Goal: Task Accomplishment & Management: Use online tool/utility

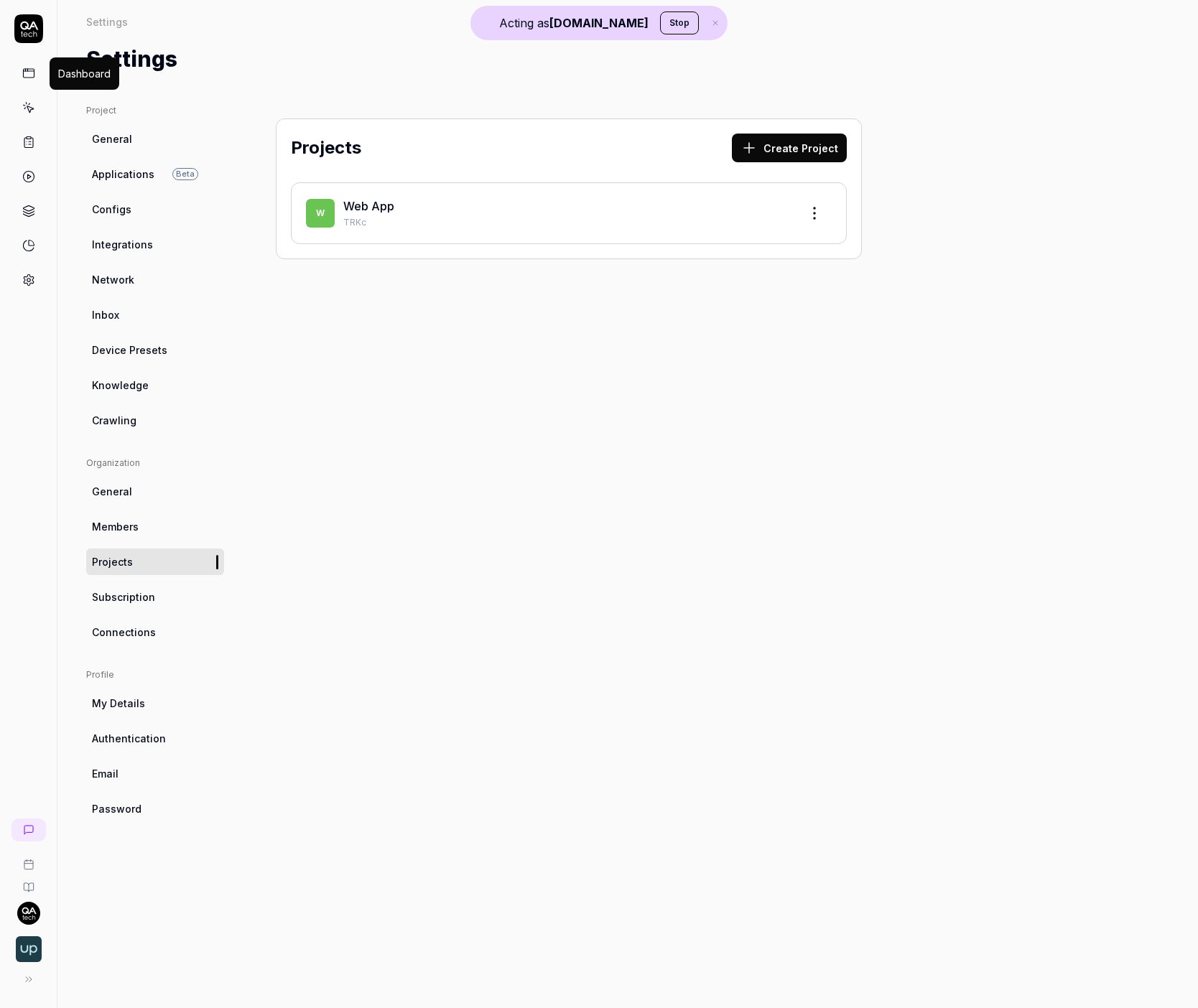
click at [12, 28] on div at bounding box center [28, 153] width 56 height 278
click at [36, 939] on div "Expand Sidebar" at bounding box center [50, 946] width 76 height 15
click at [34, 942] on img "button" at bounding box center [29, 949] width 26 height 26
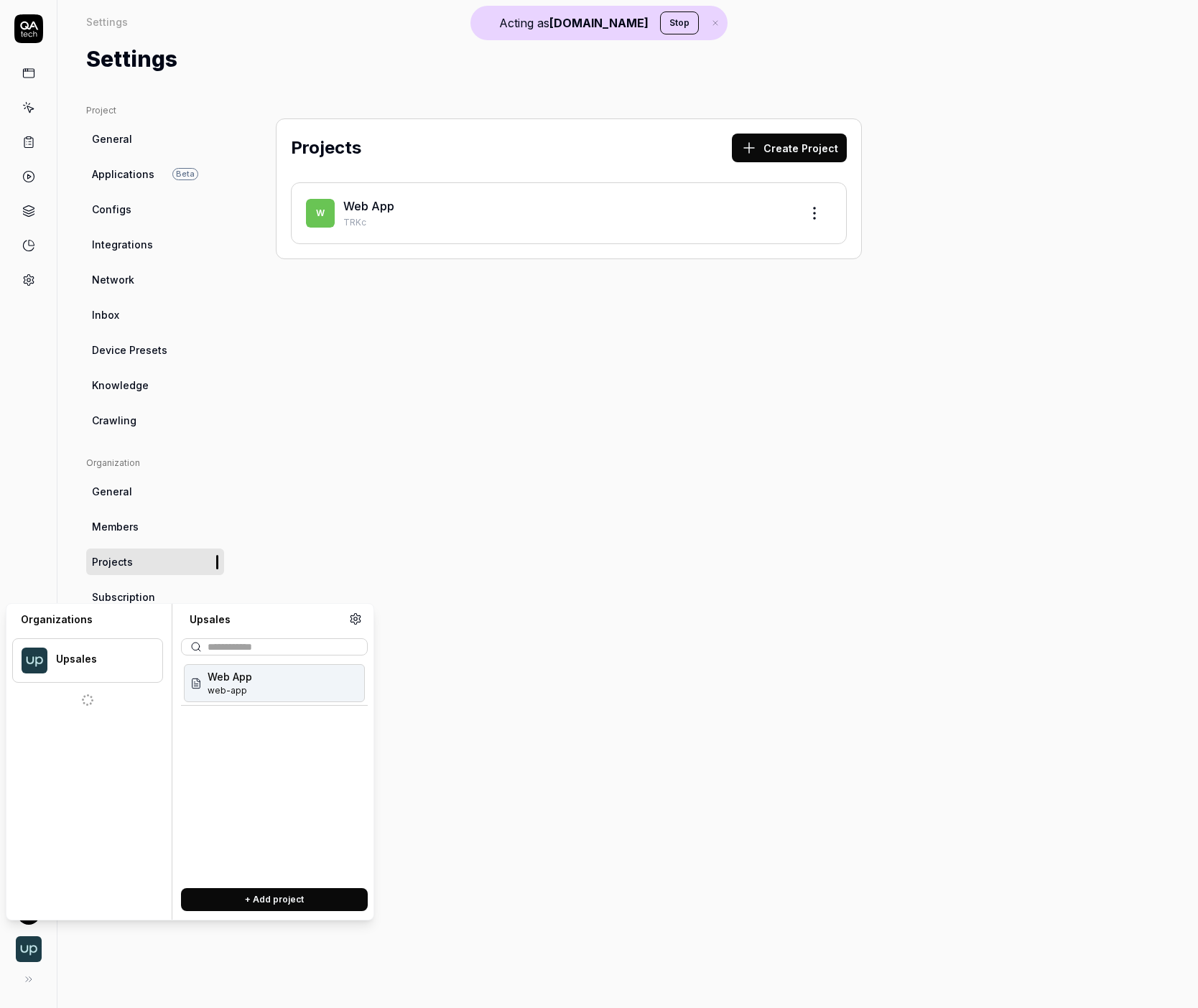
click at [429, 453] on div "Projects Create Project W Web App TRKc" at bounding box center [569, 542] width 644 height 875
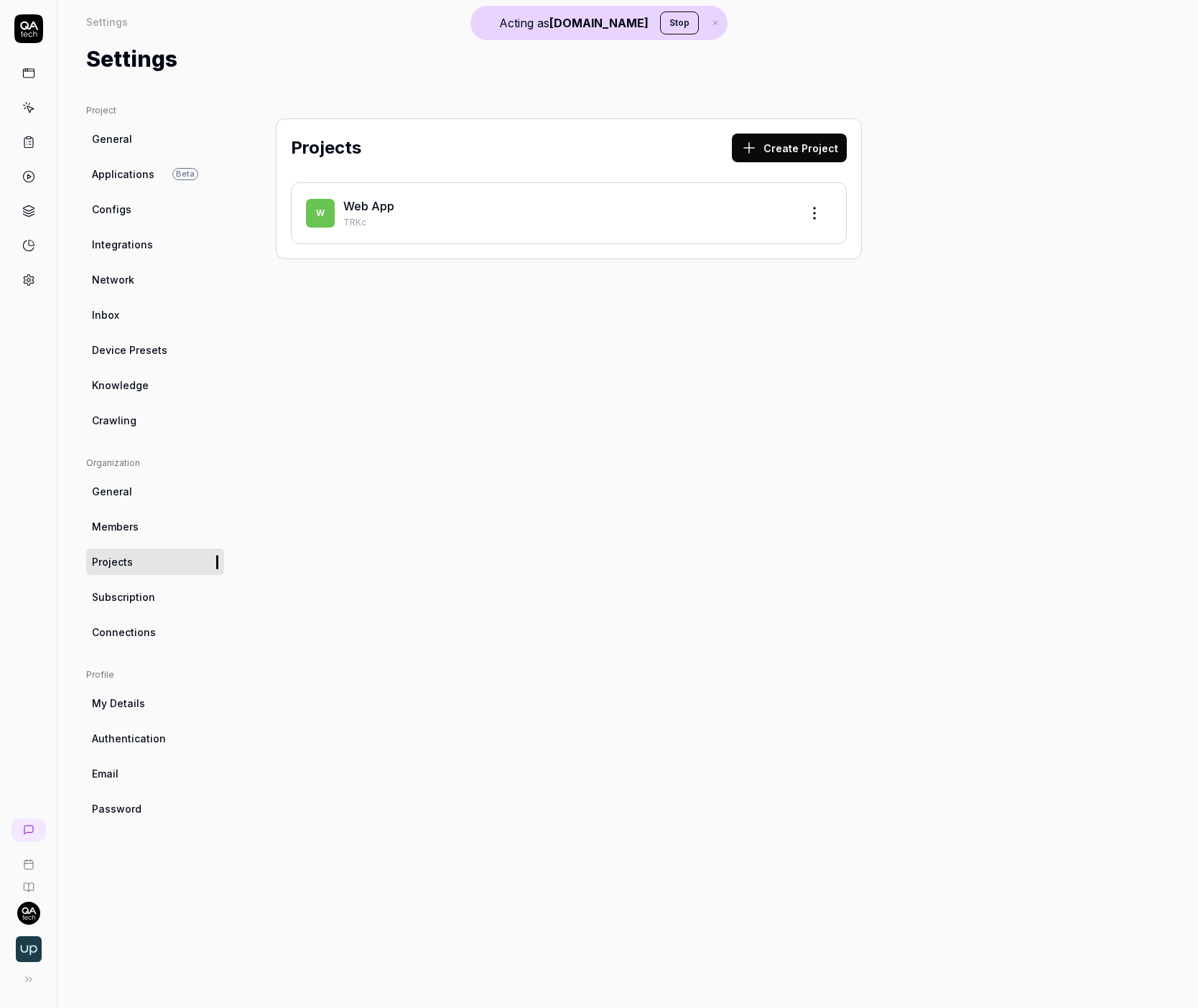
click at [631, 21] on div "Settings" at bounding box center [628, 21] width 1083 height 14
click at [660, 18] on button "Stop" at bounding box center [679, 23] width 39 height 23
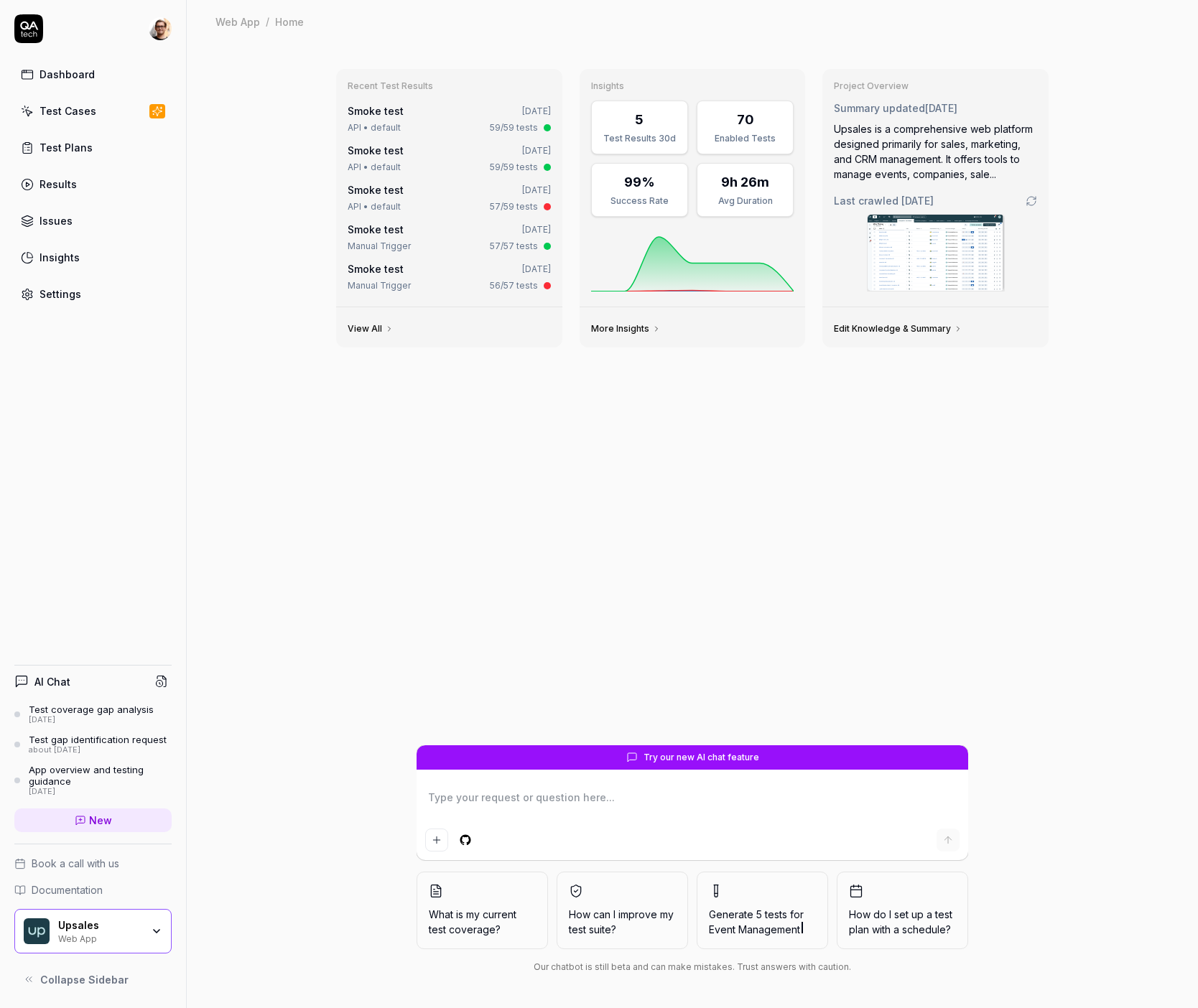
click at [164, 24] on html "Dashboard Test Cases Test Plans Results Issues Insights Settings AI Chat Test c…" at bounding box center [599, 504] width 1198 height 1008
click at [98, 184] on span "Sign out" at bounding box center [95, 191] width 142 height 15
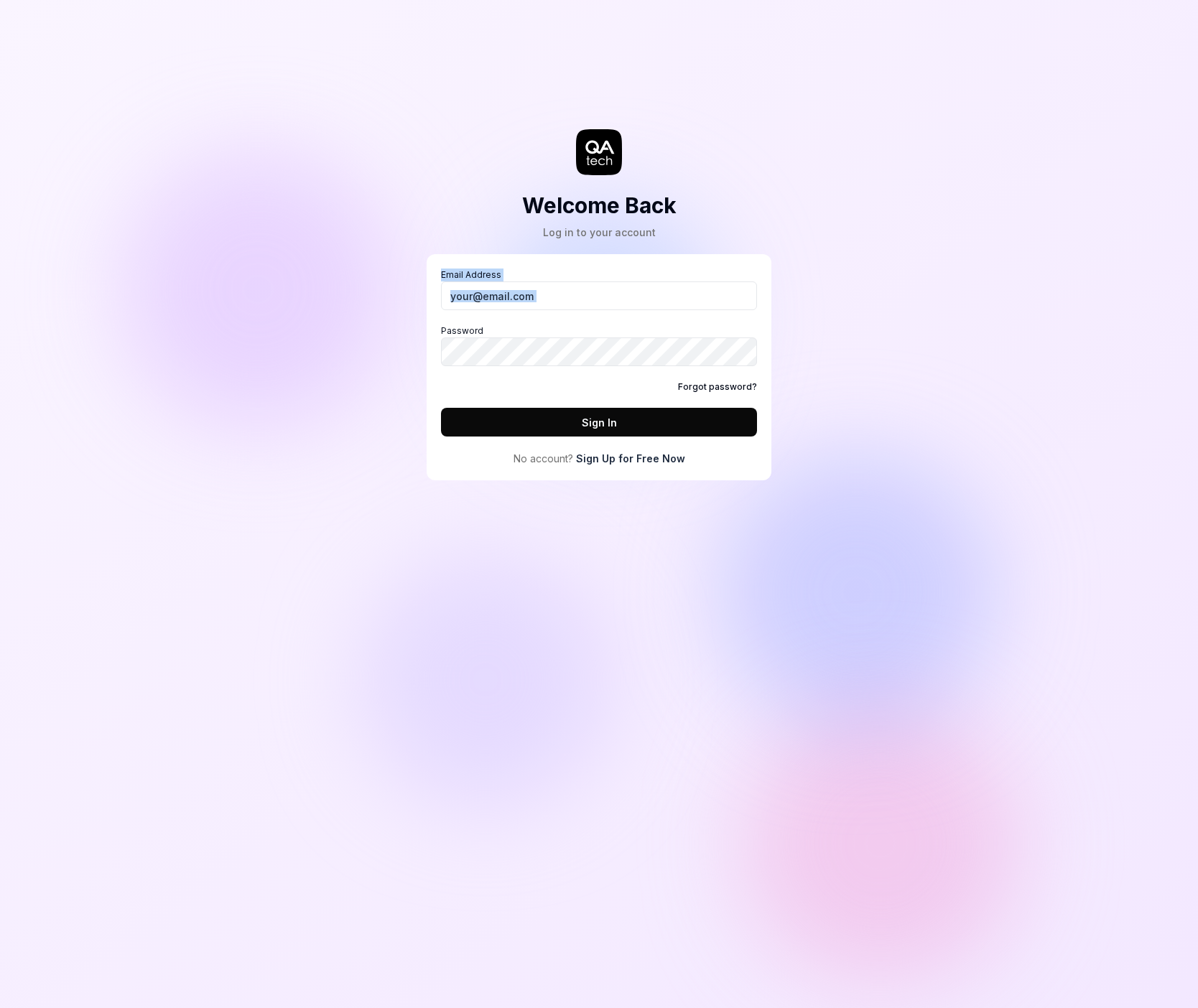
click at [452, 309] on div "Email Address Password Forgot password? Sign In" at bounding box center [599, 352] width 316 height 168
click at [455, 302] on input "Email Address" at bounding box center [599, 296] width 316 height 29
click at [0, 1007] on com-1password-button at bounding box center [0, 1008] width 0 height 0
type input "daniel@qa.tech"
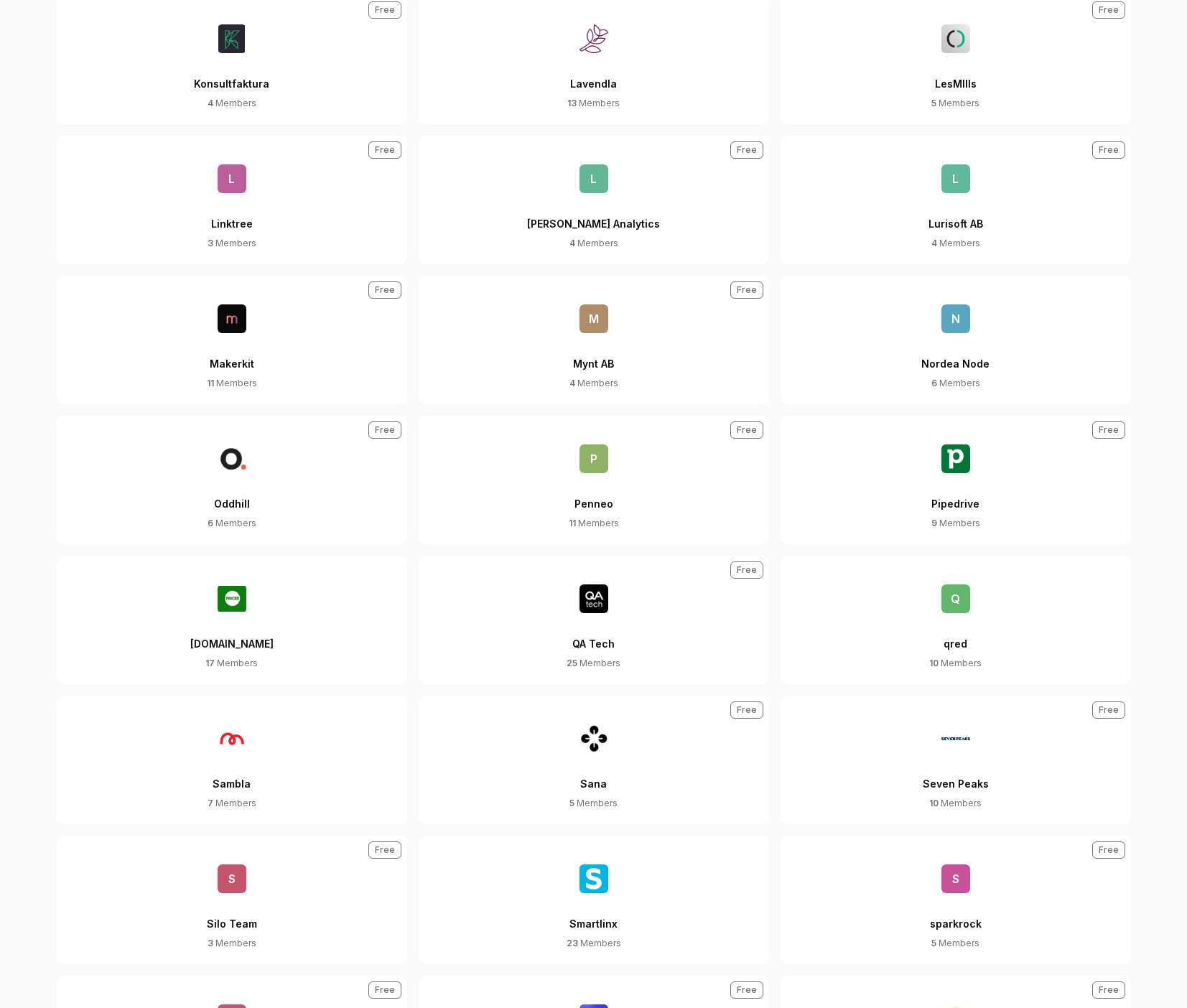
scroll to position [2412, 0]
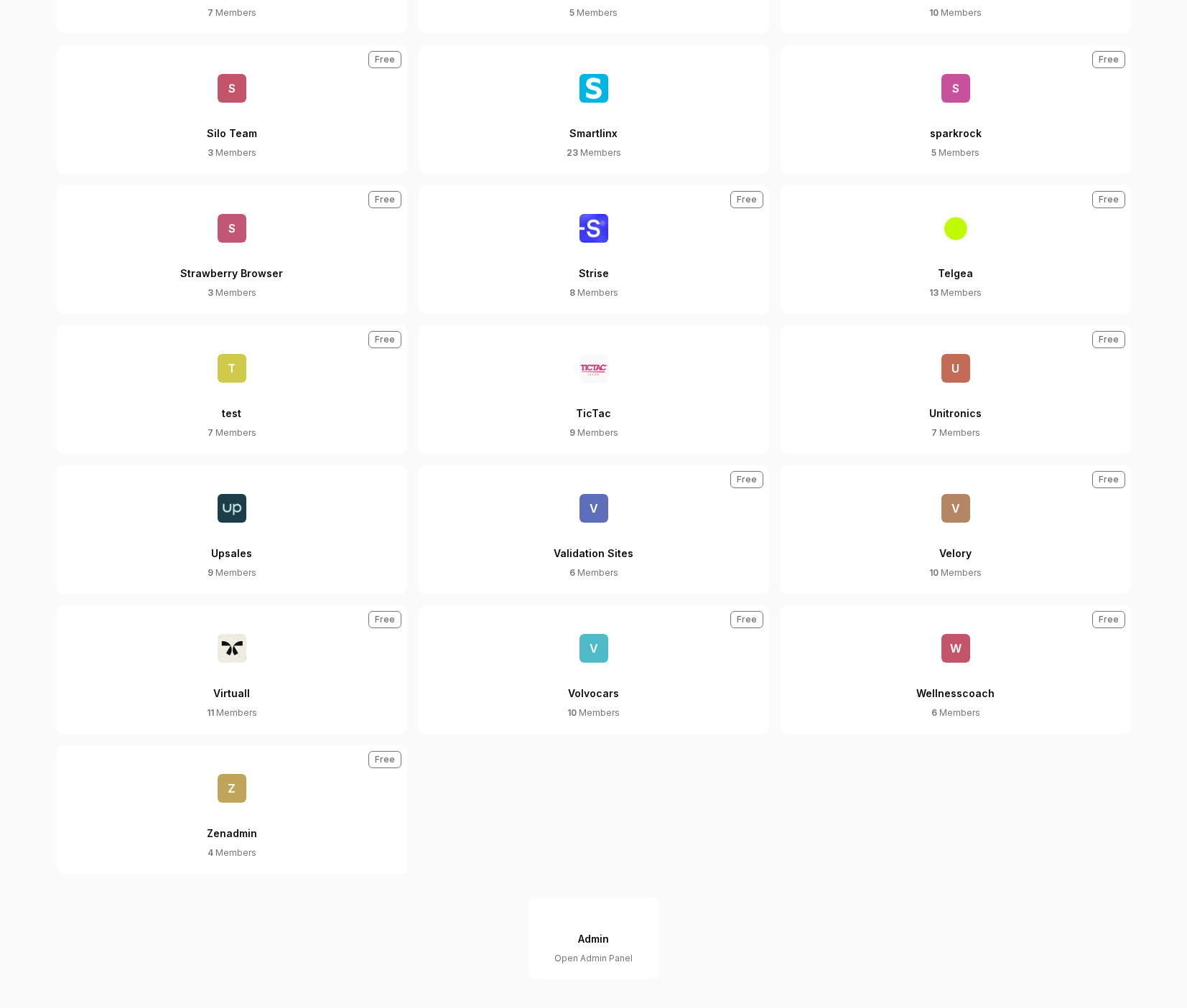
click at [612, 522] on div "Validation Sites" at bounding box center [594, 544] width 80 height 43
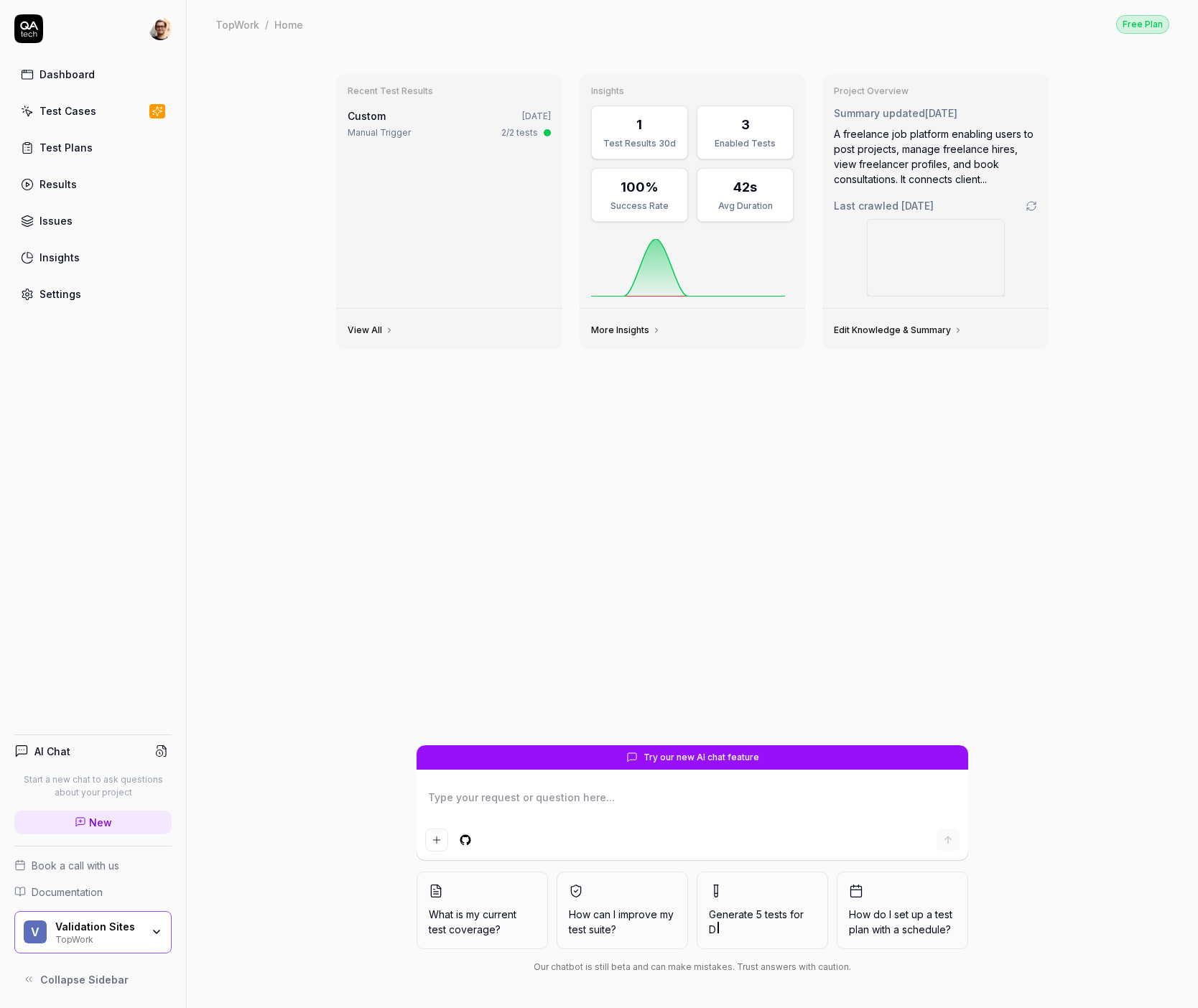
type textarea "*"
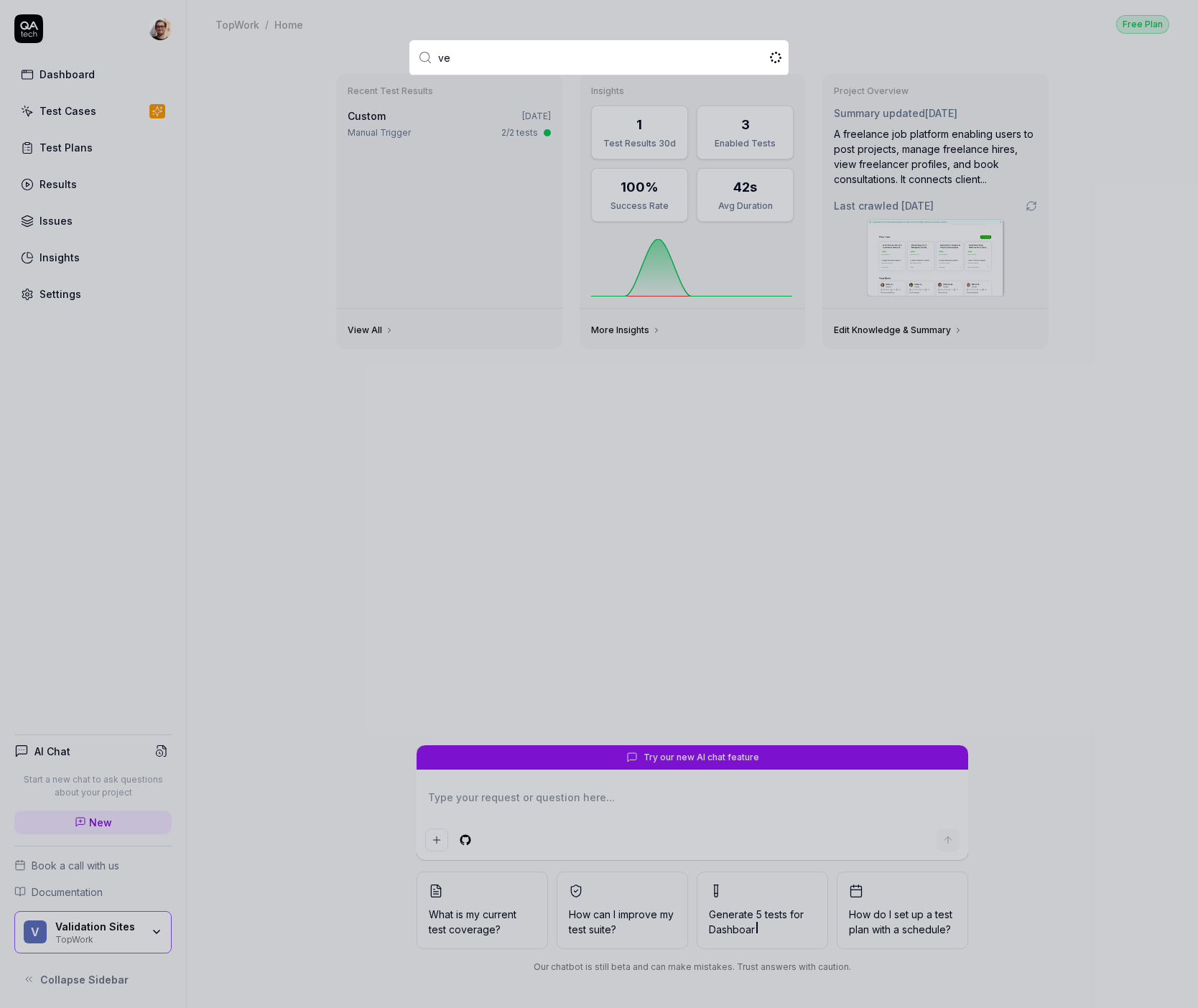
type input "ves"
type textarea "*"
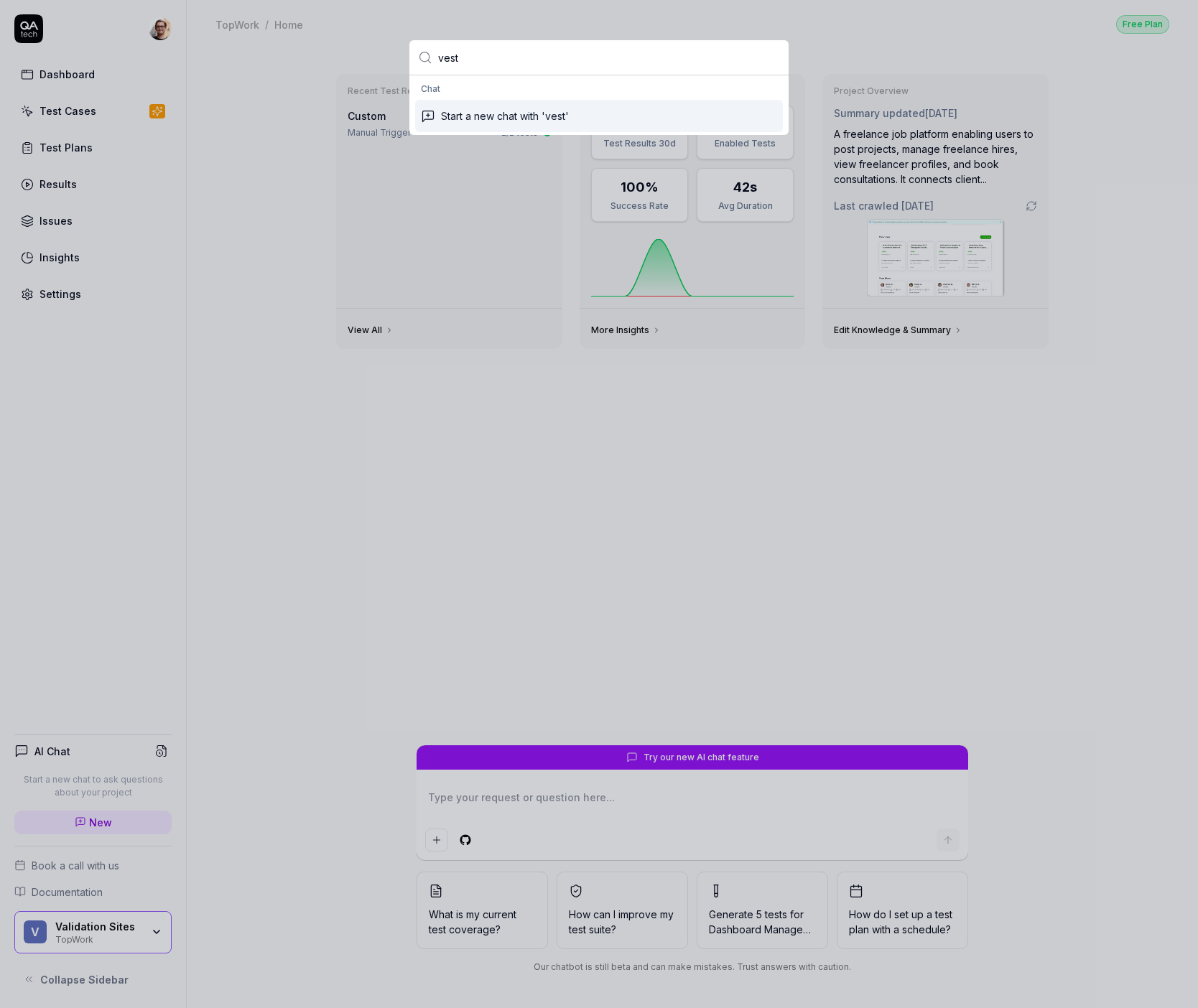
type input "vestd"
type input "act"
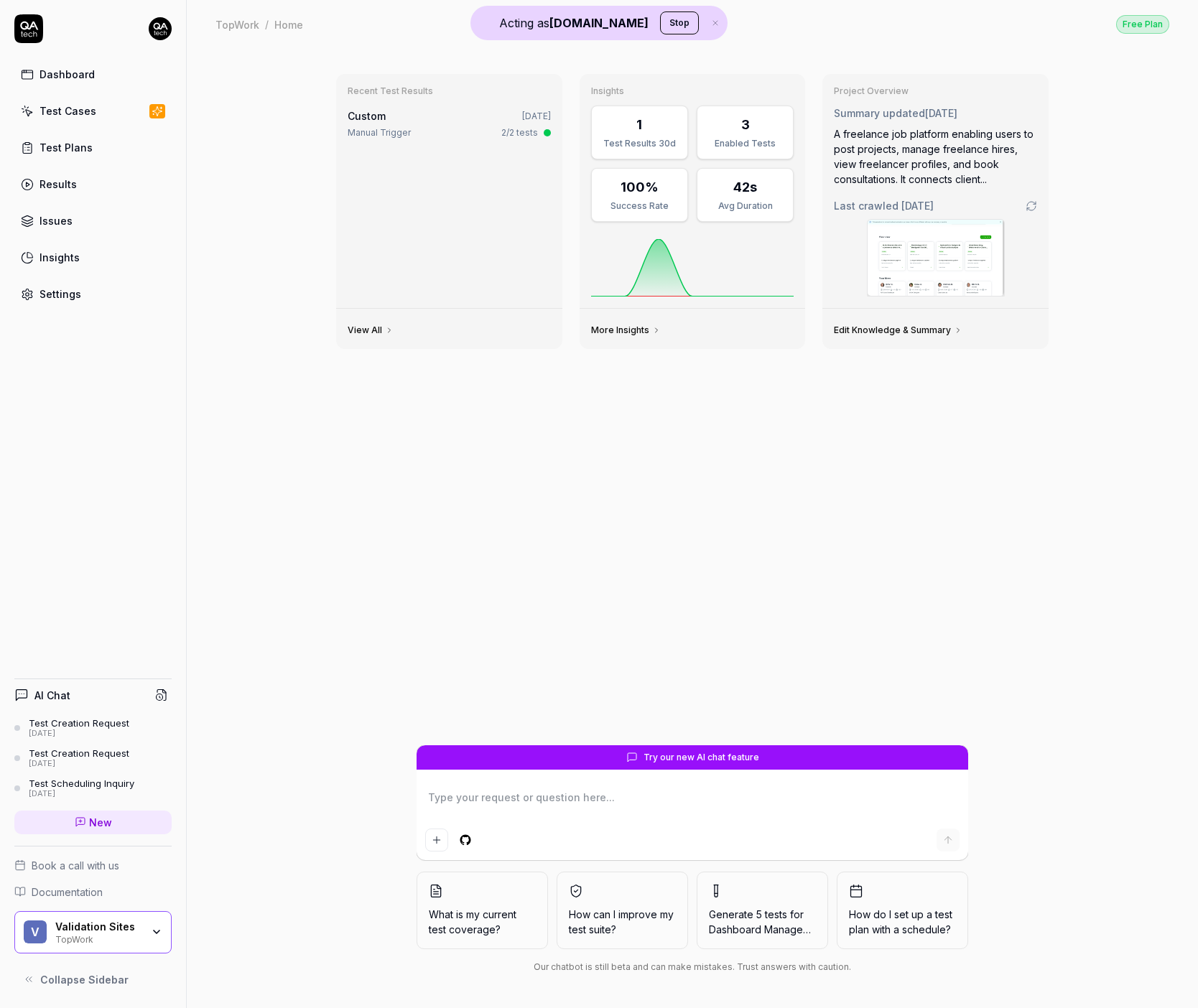
type textarea "*"
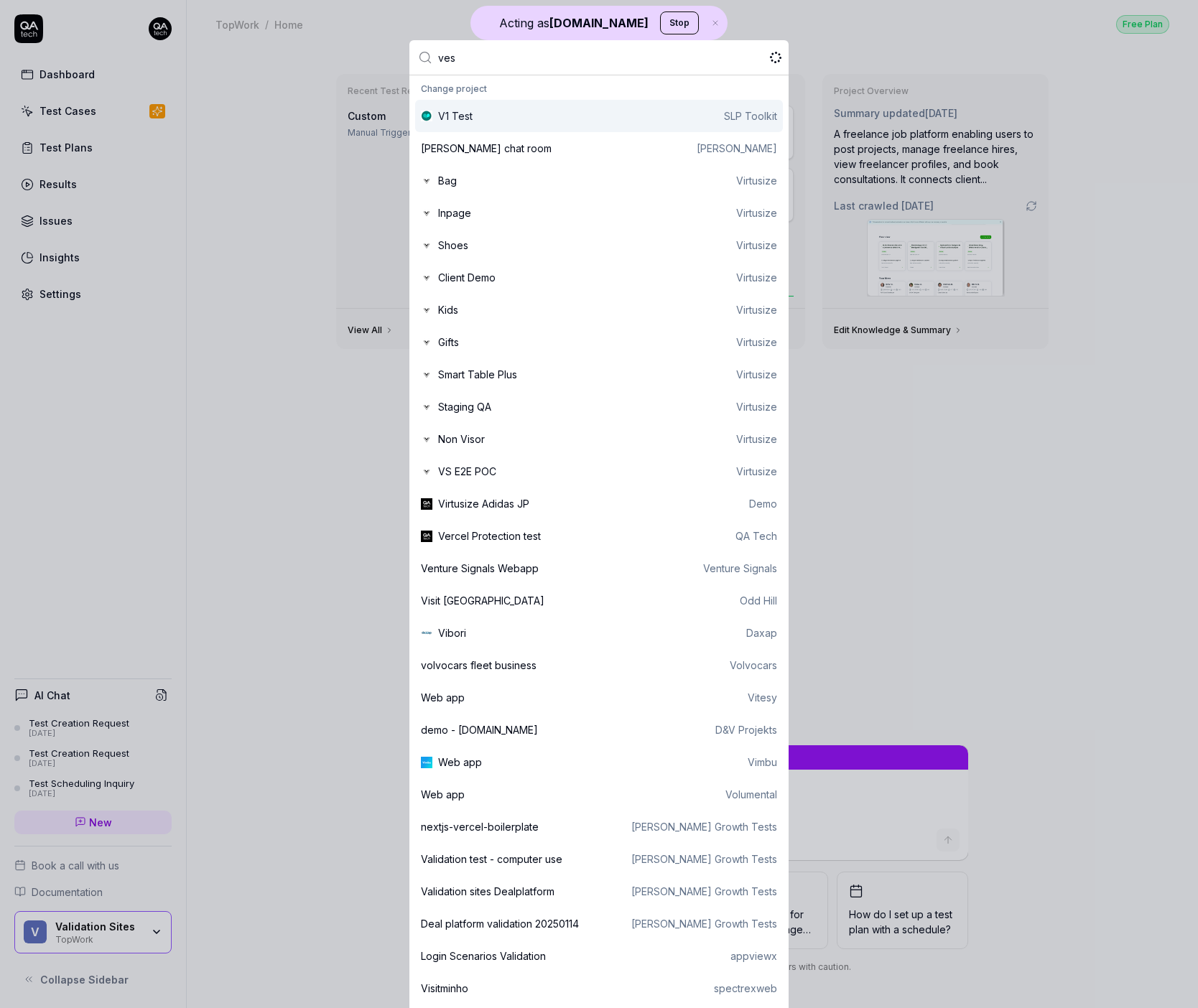
type input "vest"
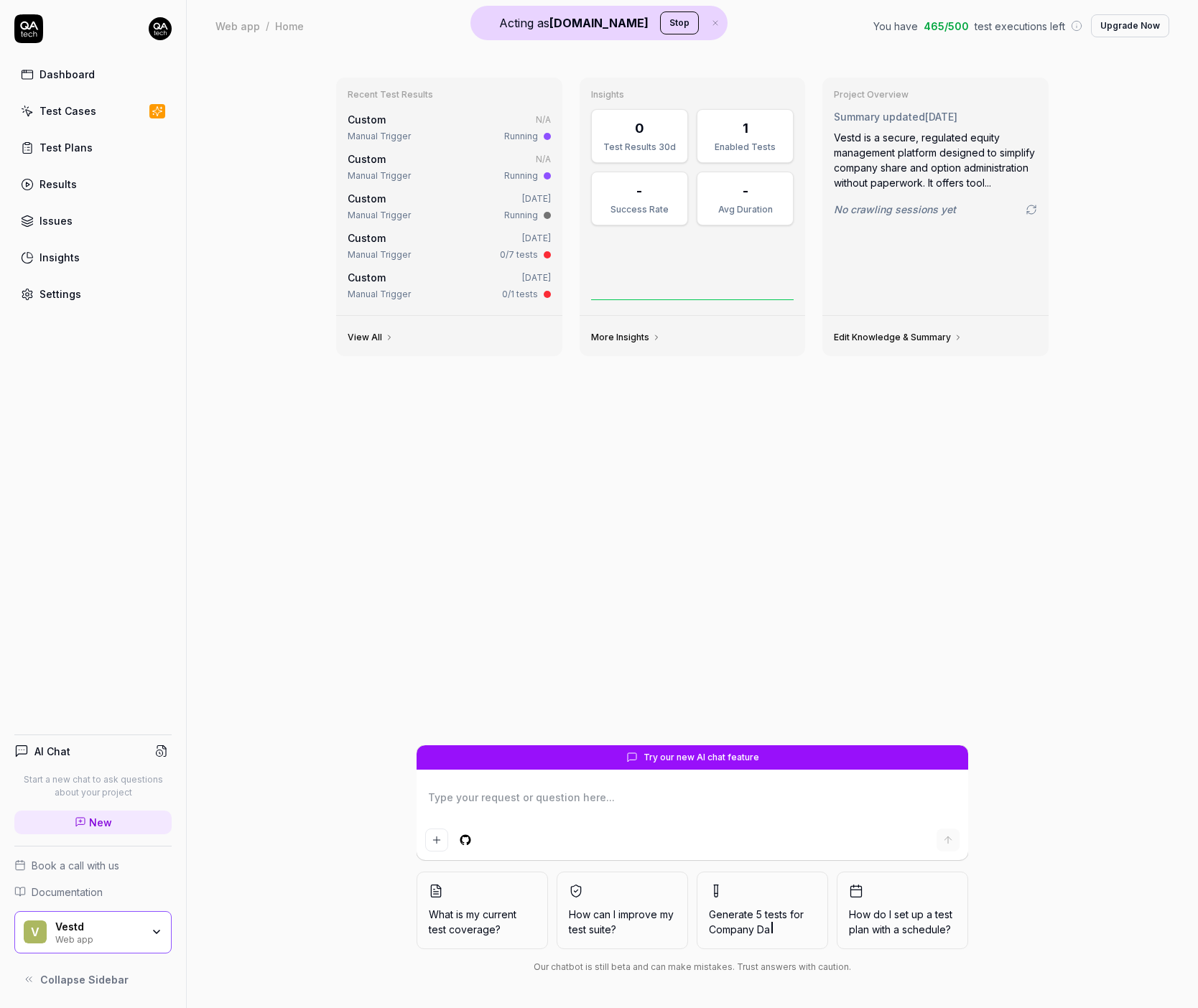
click at [92, 104] on div "Test Cases" at bounding box center [68, 111] width 56 height 15
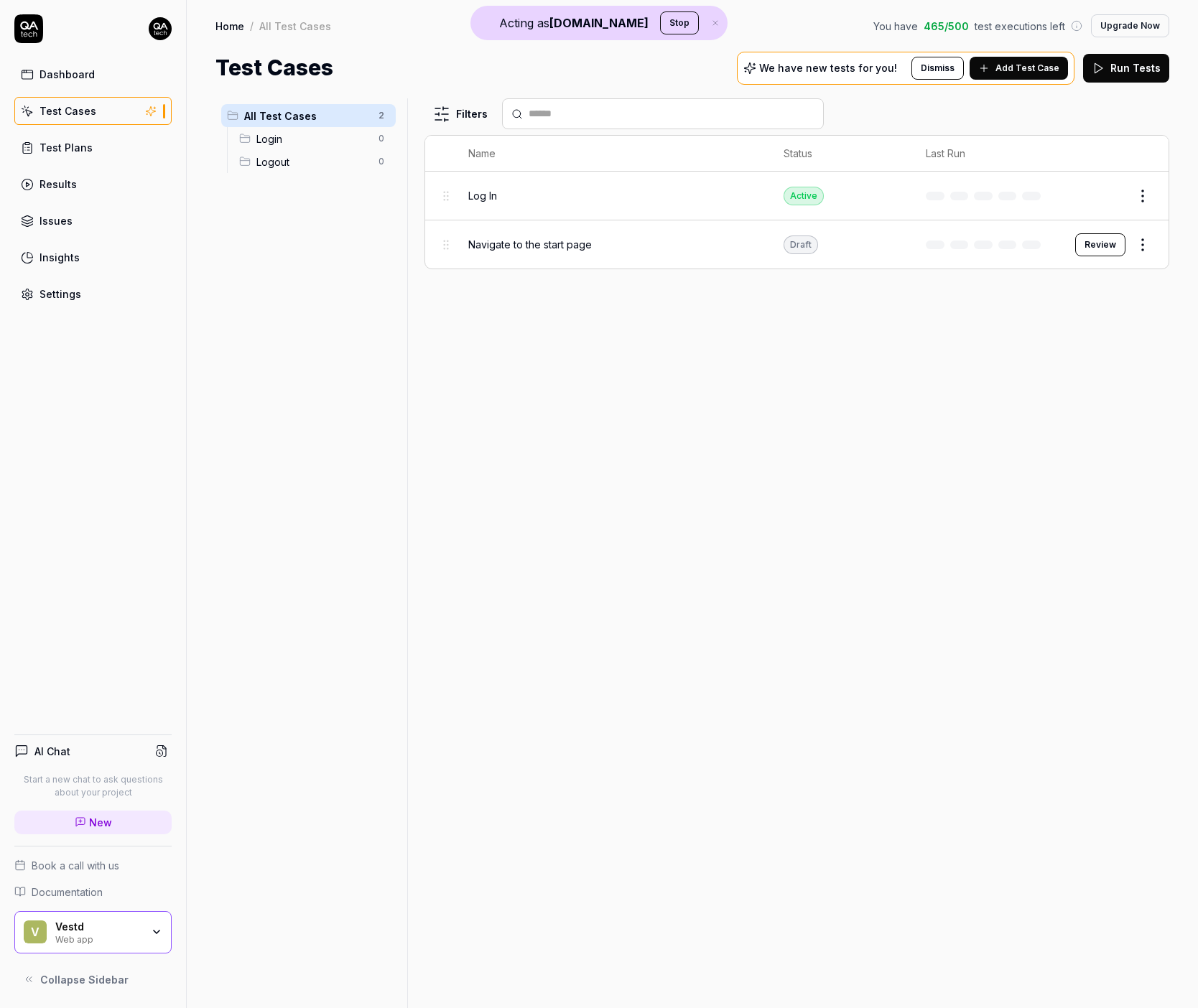
click at [679, 188] on div "Log In" at bounding box center [611, 195] width 286 height 30
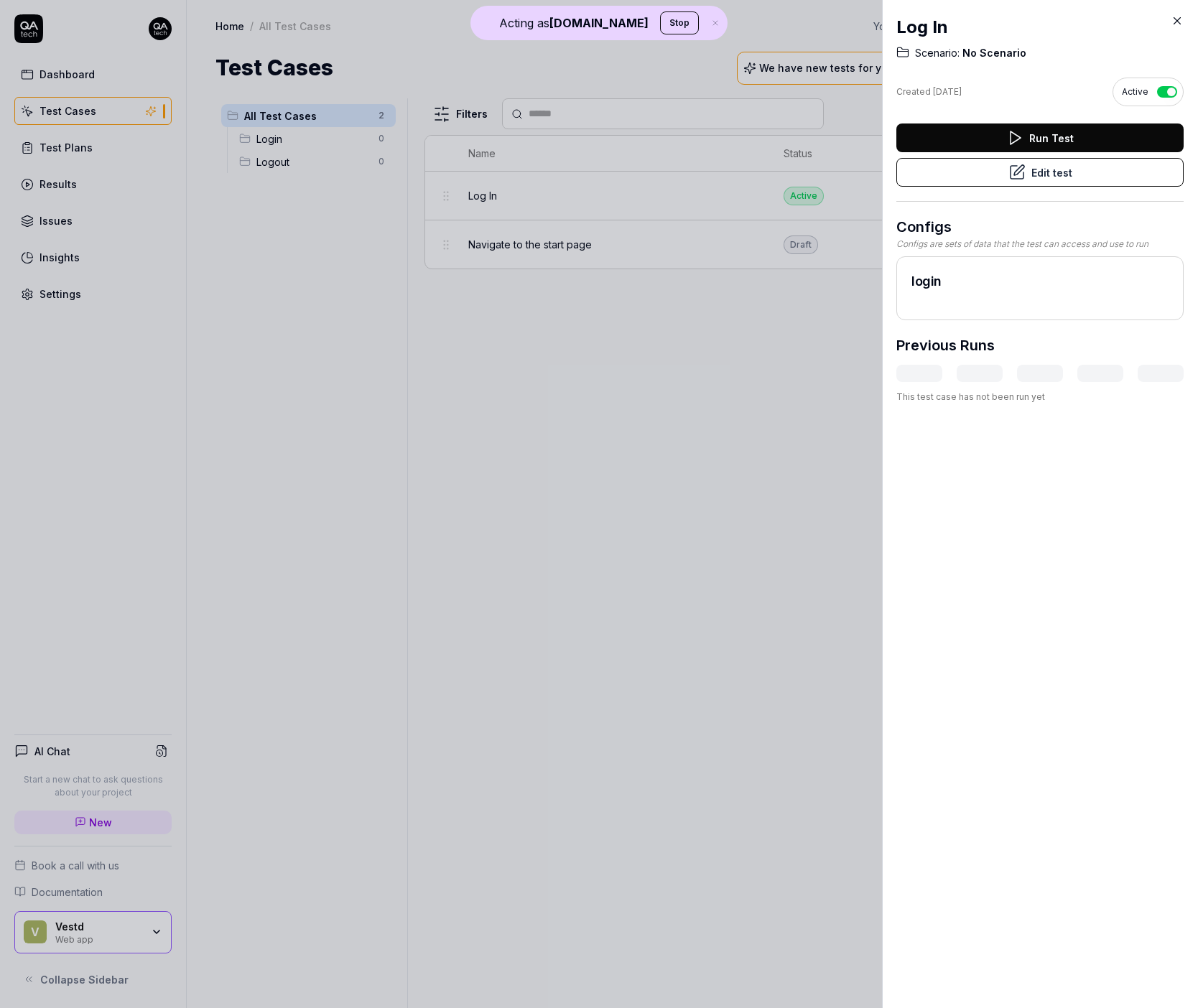
click at [1017, 135] on icon at bounding box center [1014, 137] width 18 height 18
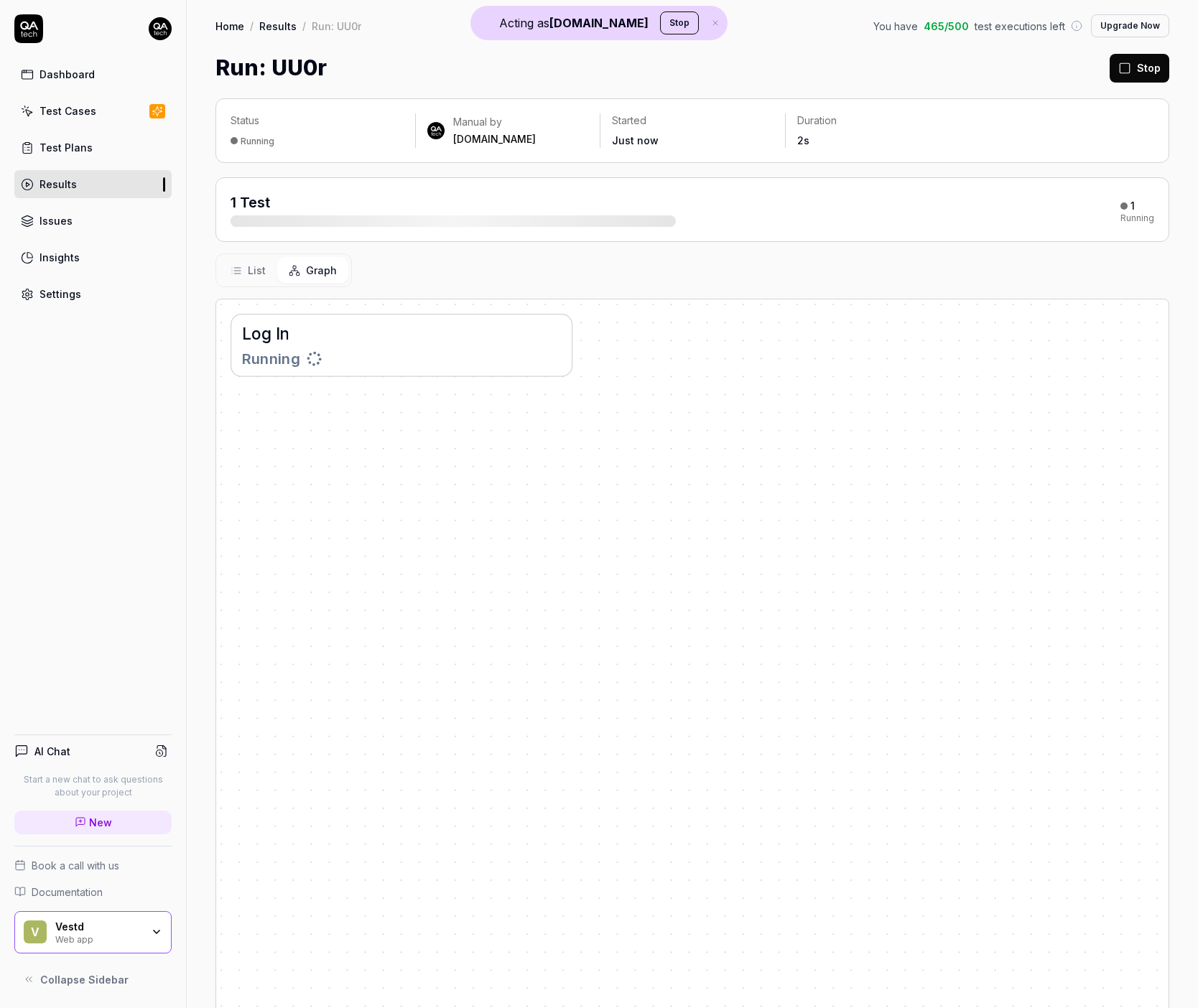
click at [264, 265] on span "List" at bounding box center [257, 271] width 18 height 15
click at [325, 399] on div "Log In" at bounding box center [331, 393] width 202 height 15
click at [248, 393] on div "Log In" at bounding box center [245, 393] width 29 height 15
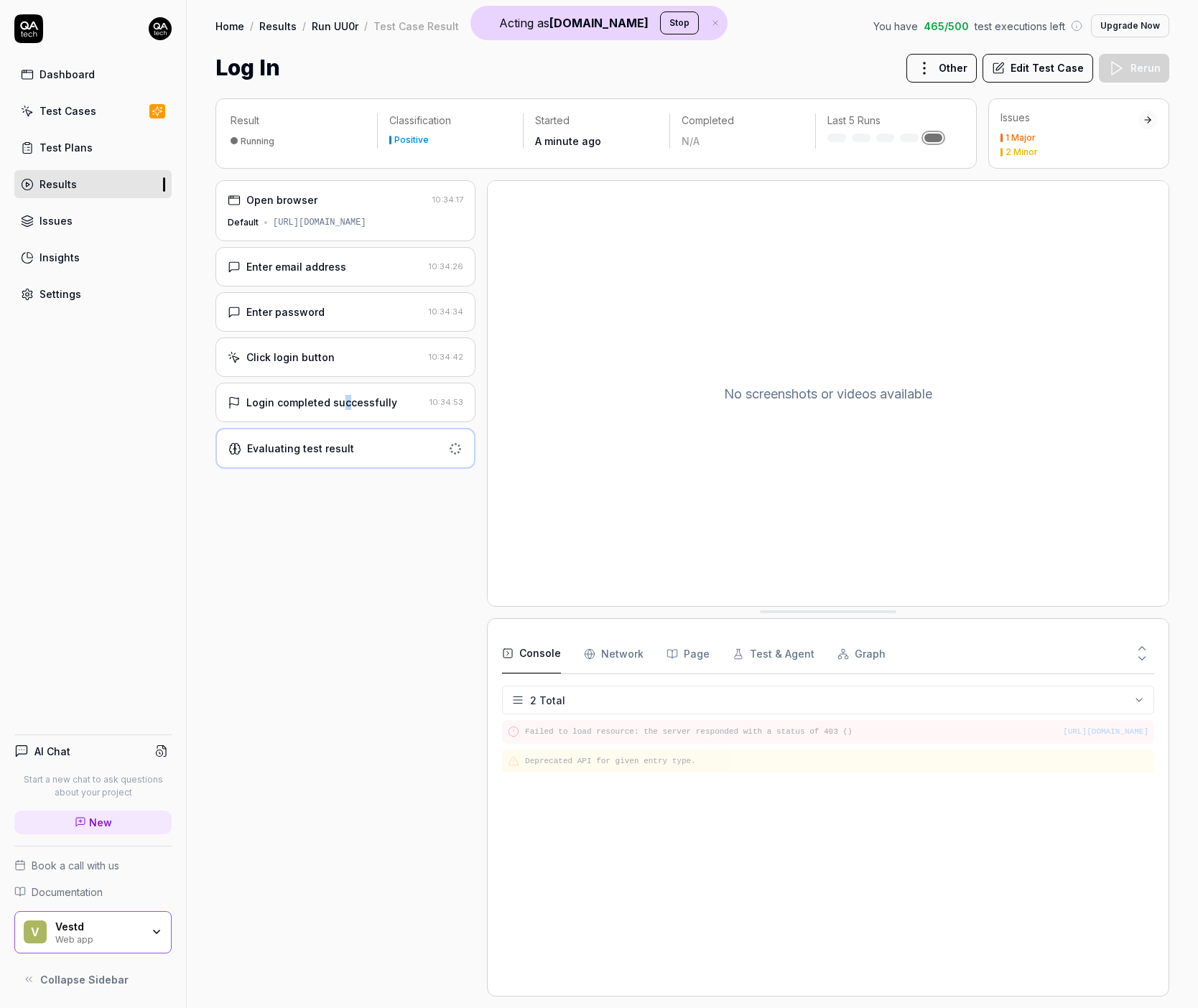
click at [343, 406] on div "Login completed successfully" at bounding box center [322, 403] width 151 height 15
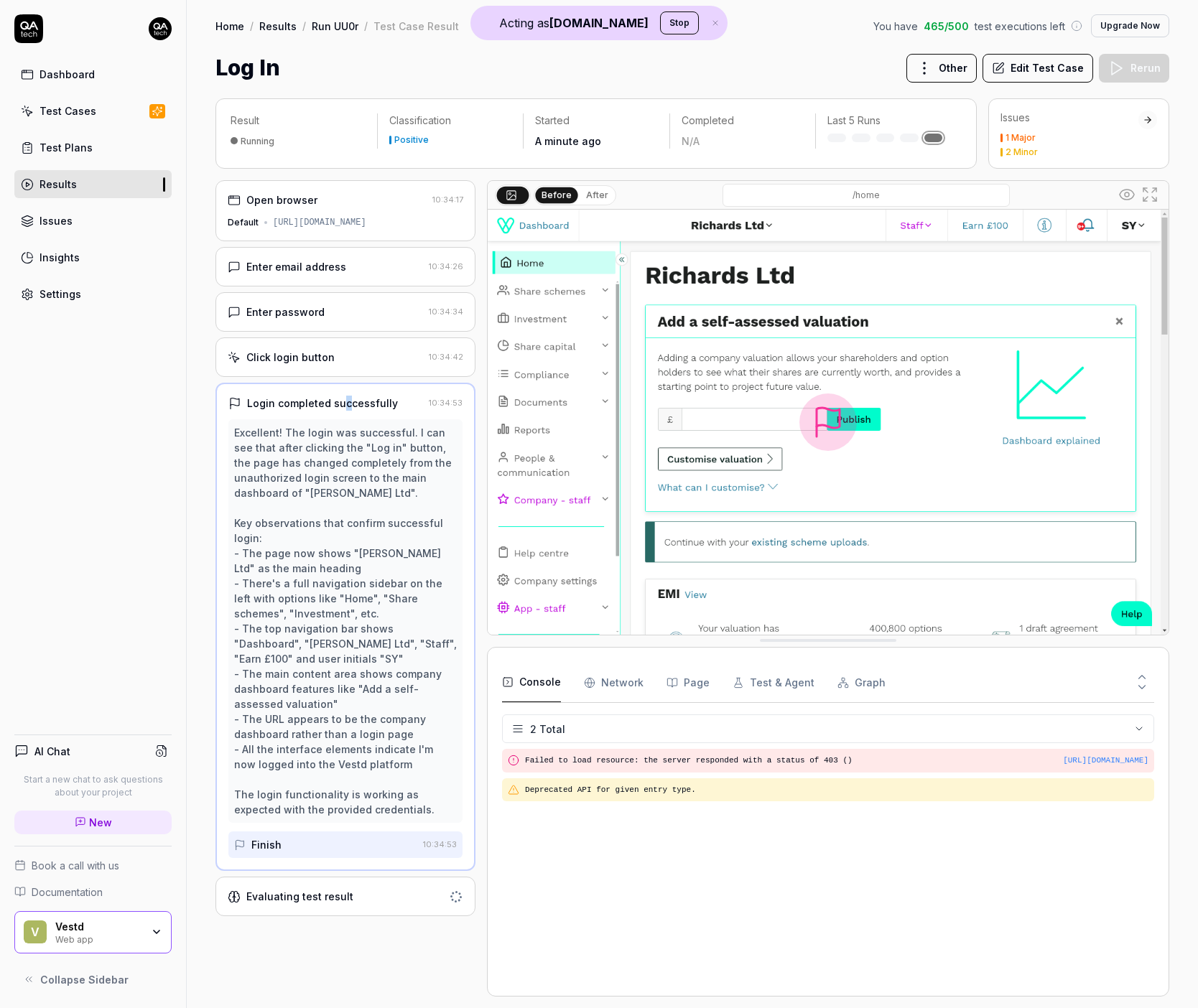
click at [589, 191] on button "After" at bounding box center [597, 195] width 34 height 16
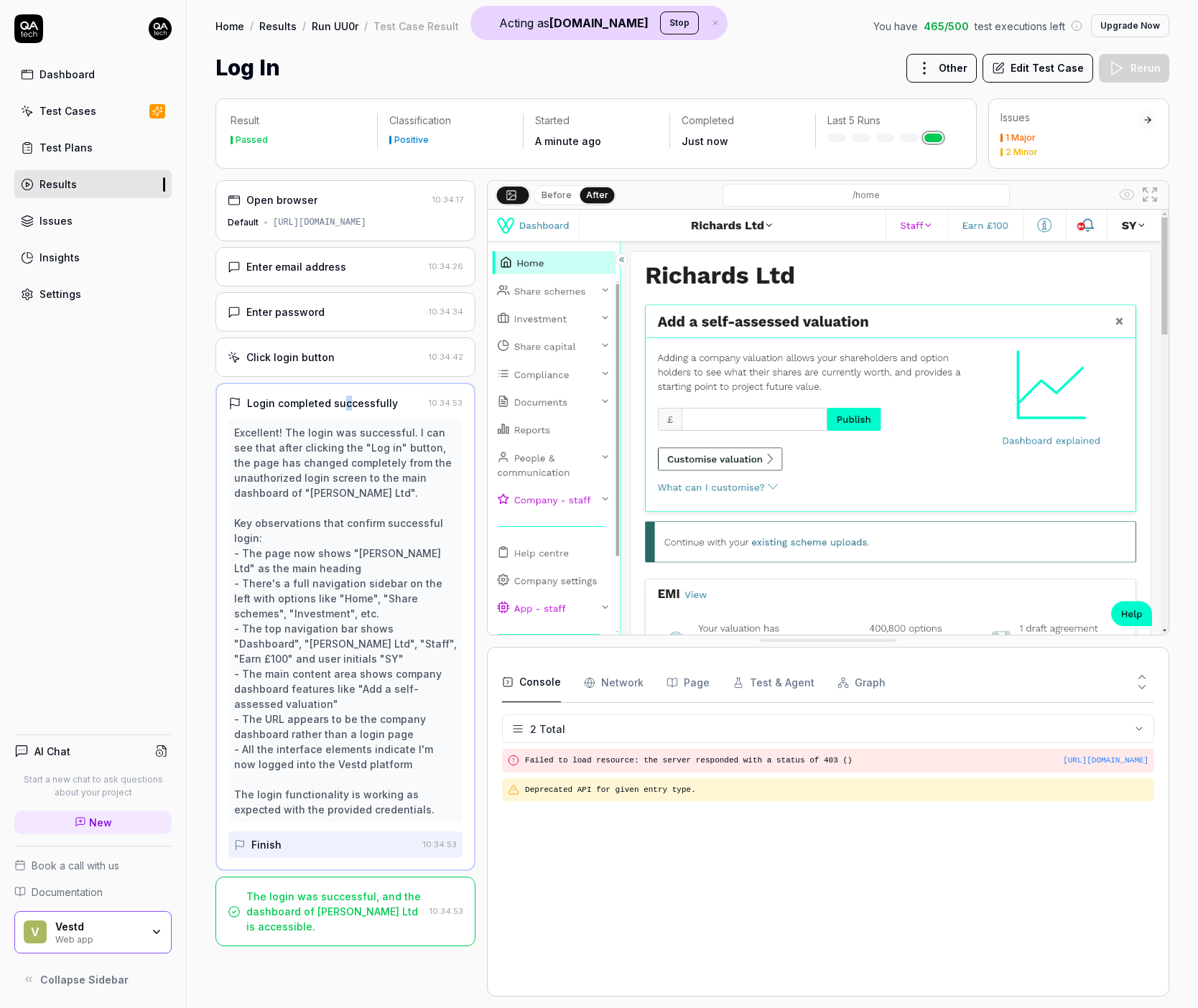
click at [78, 120] on link "Test Cases" at bounding box center [93, 111] width 157 height 28
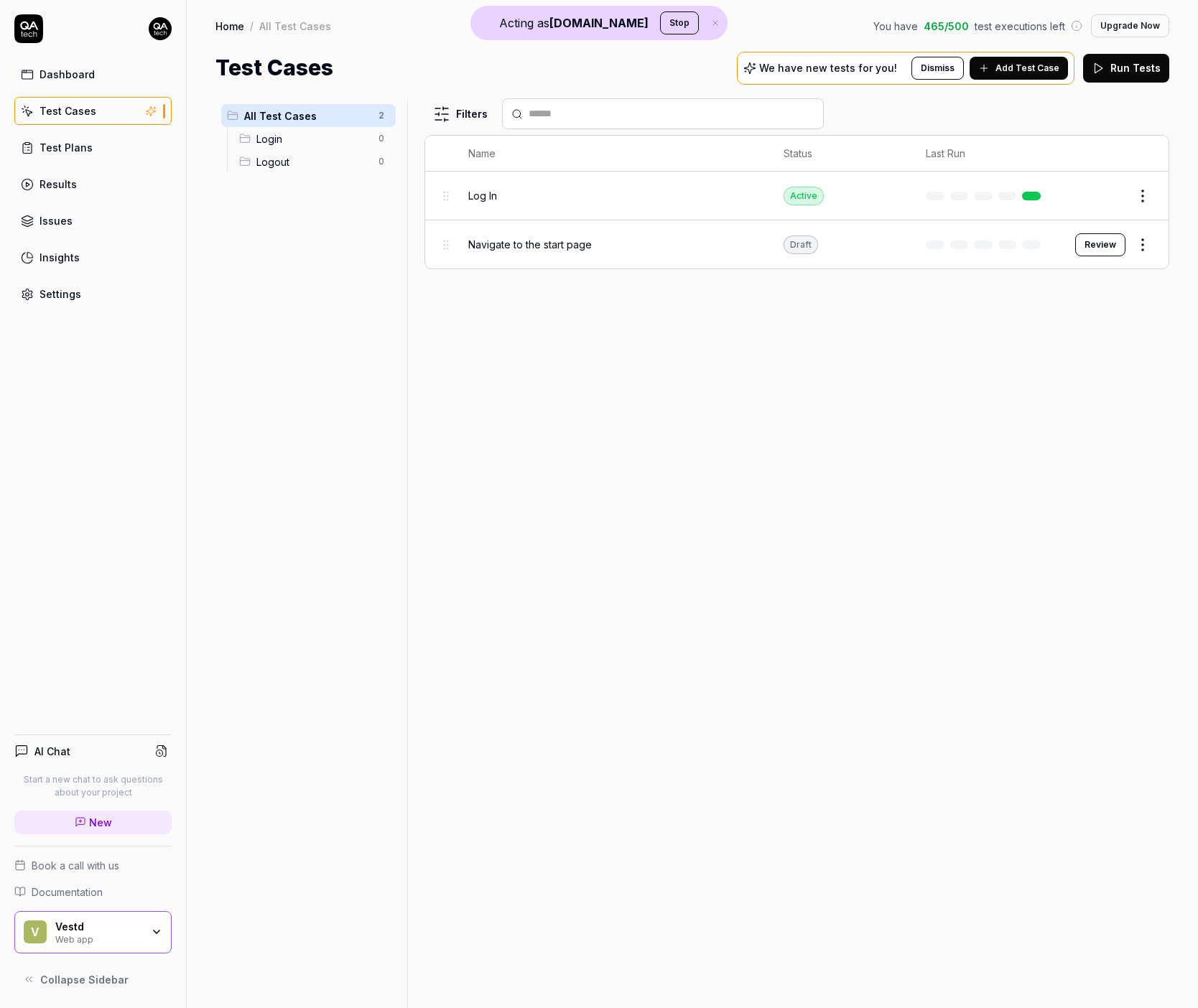
click at [1045, 69] on span "Add Test Case" at bounding box center [1027, 68] width 64 height 13
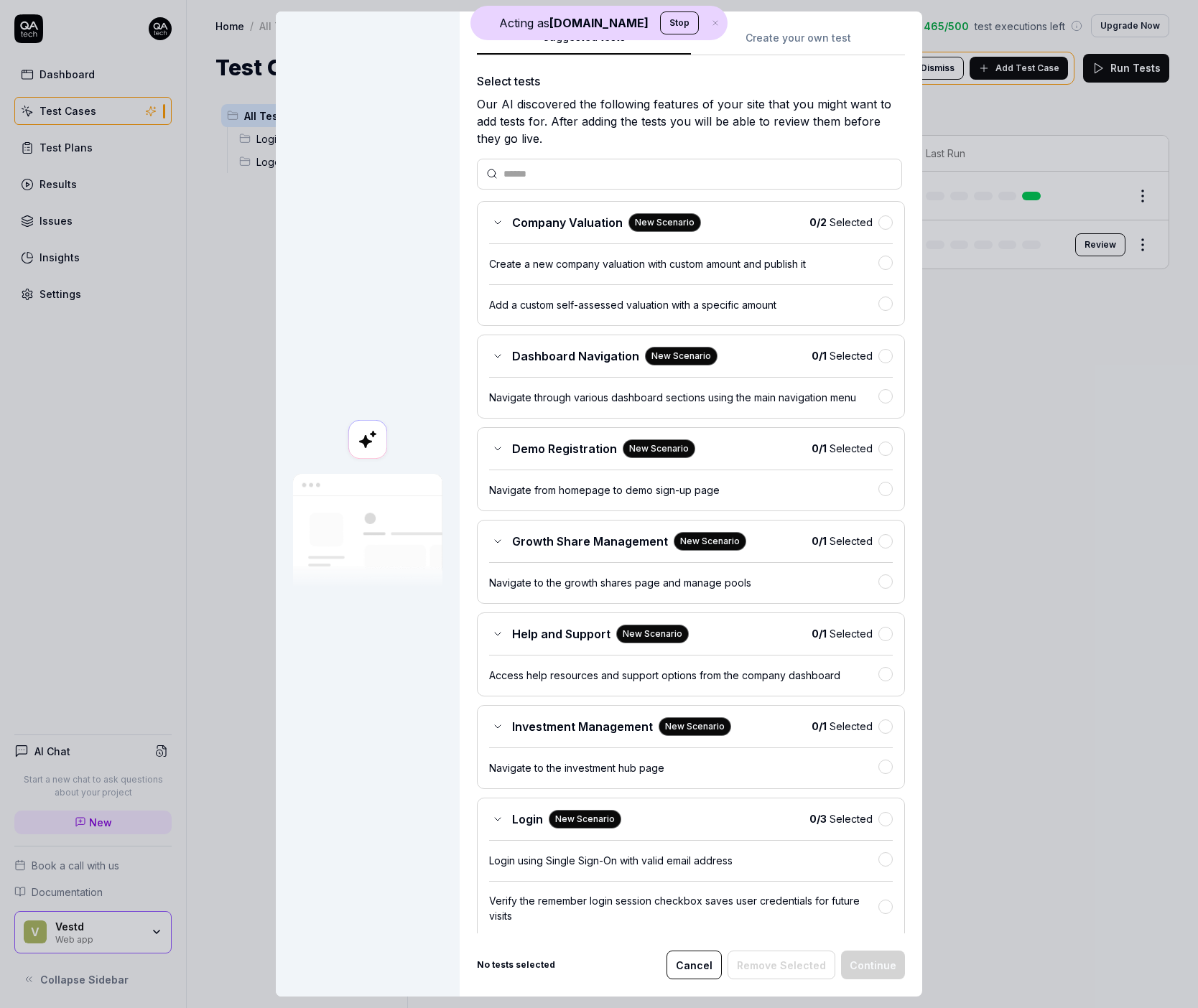
click at [756, 258] on div "Create a new company valuation with custom amount and publish it" at bounding box center [683, 264] width 389 height 15
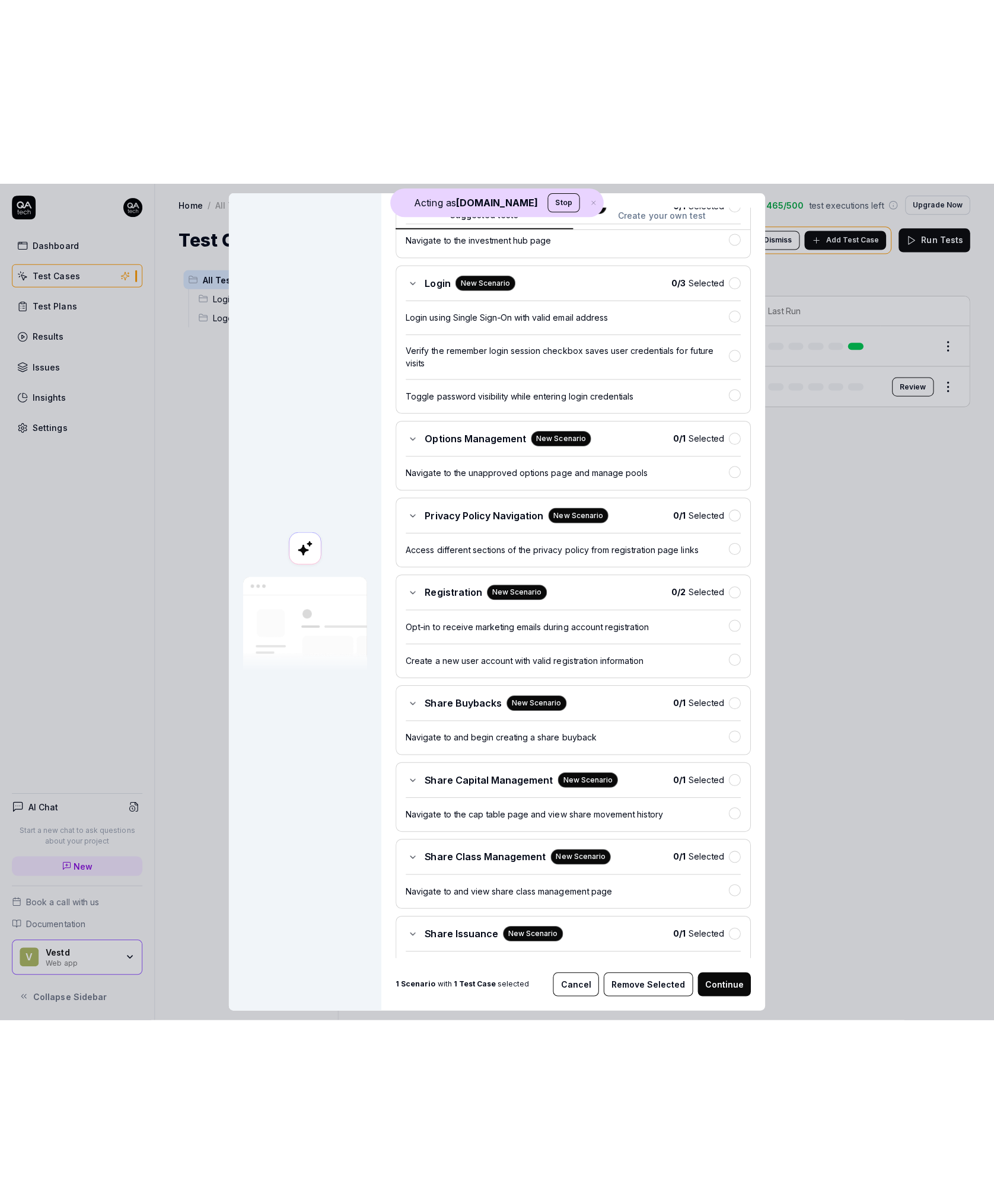
scroll to position [656, 0]
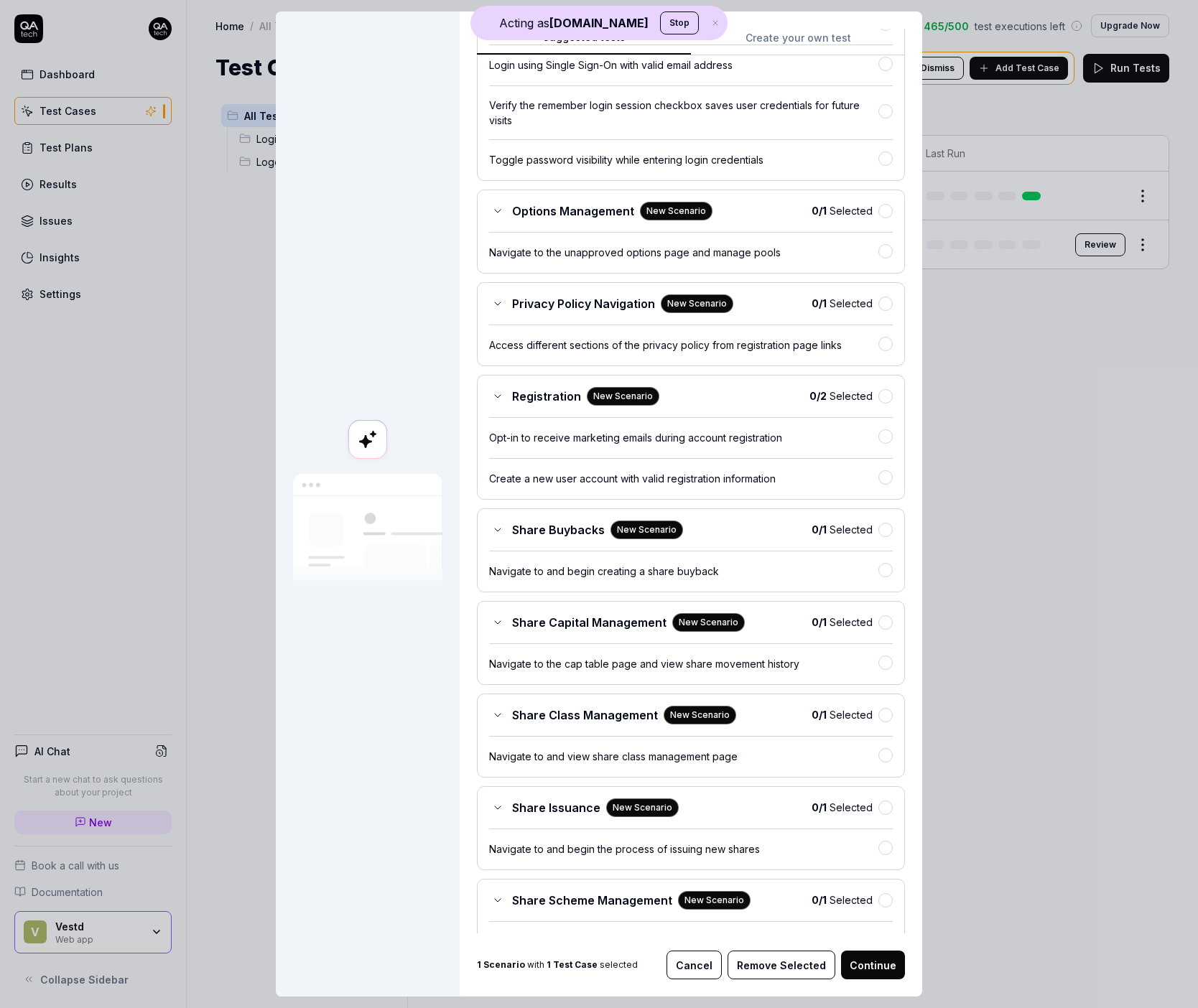
click at [874, 967] on button "Continue" at bounding box center [873, 965] width 64 height 29
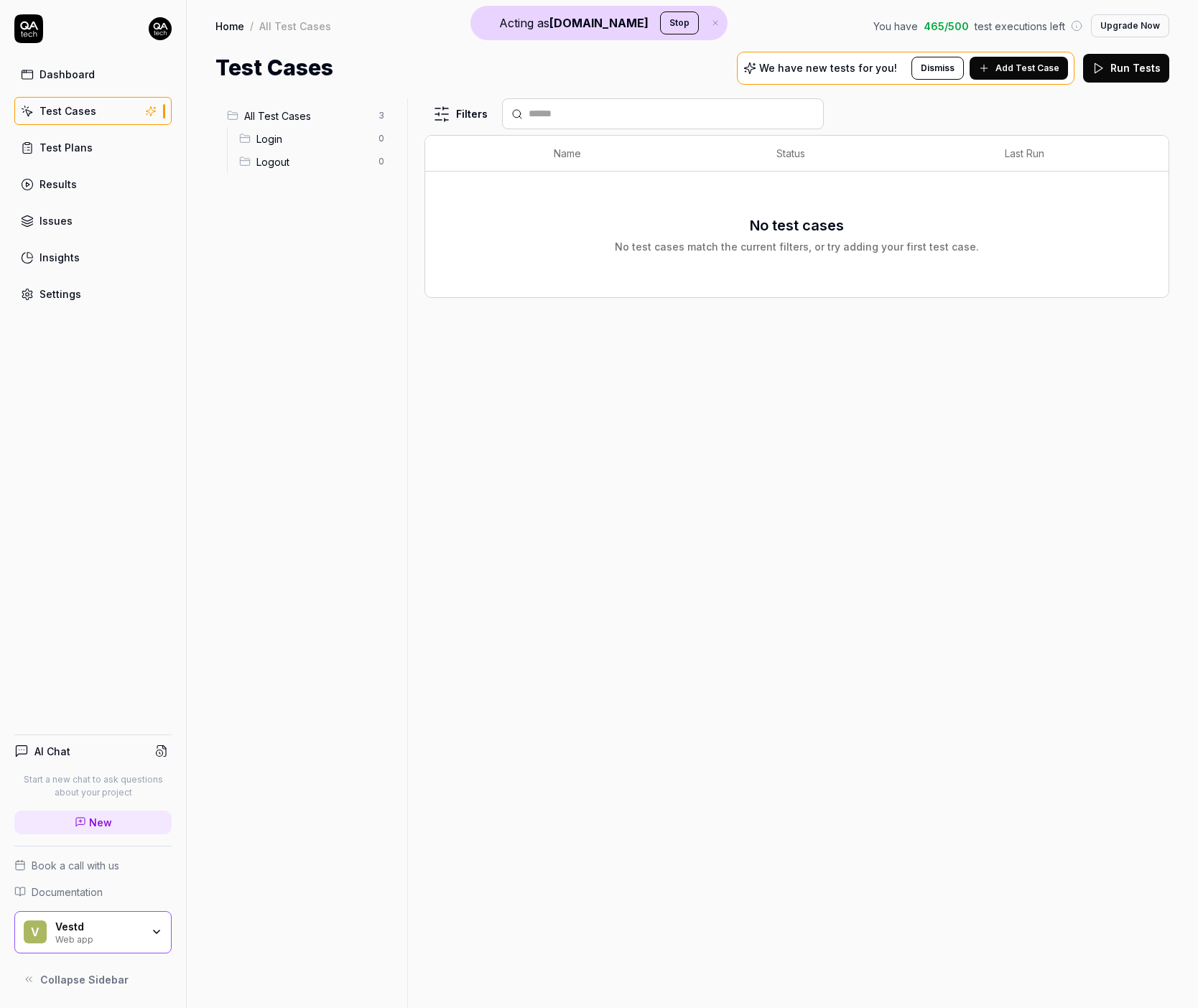
click at [271, 111] on span "All Test Cases" at bounding box center [307, 116] width 126 height 15
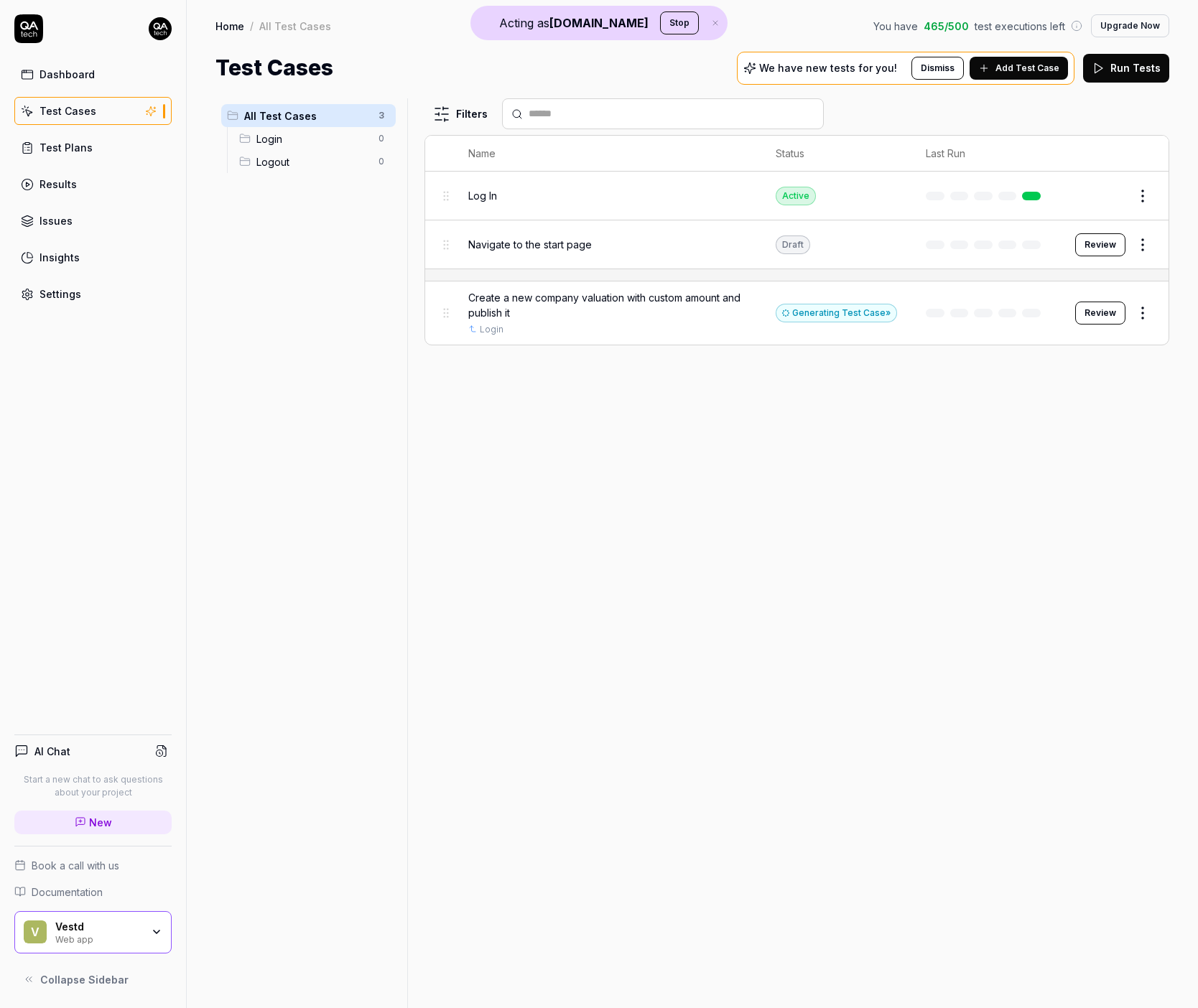
click at [623, 307] on span "Create a new company valuation with custom amount and publish it" at bounding box center [607, 305] width 278 height 30
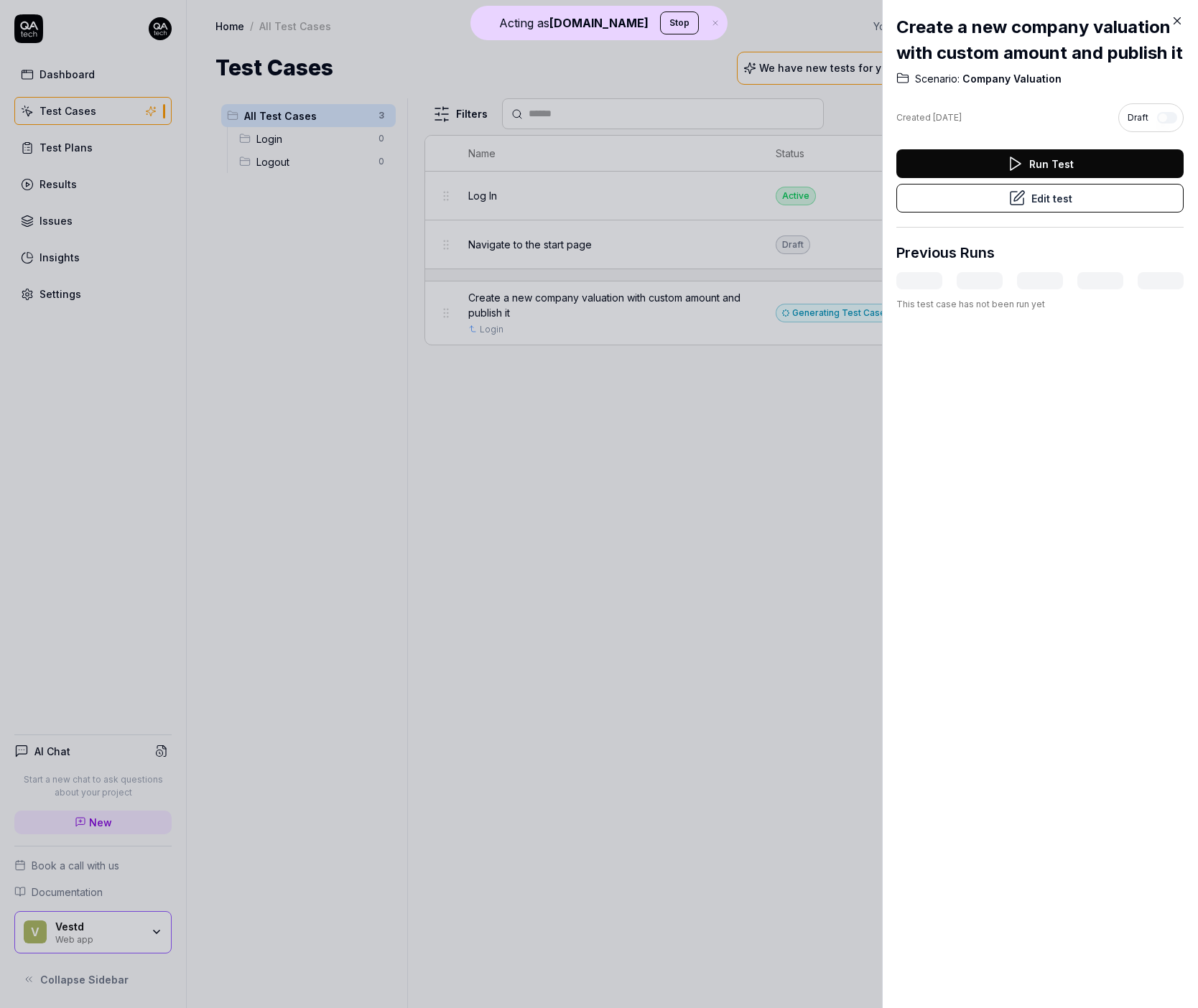
click at [1087, 213] on button "Edit test" at bounding box center [1039, 198] width 287 height 29
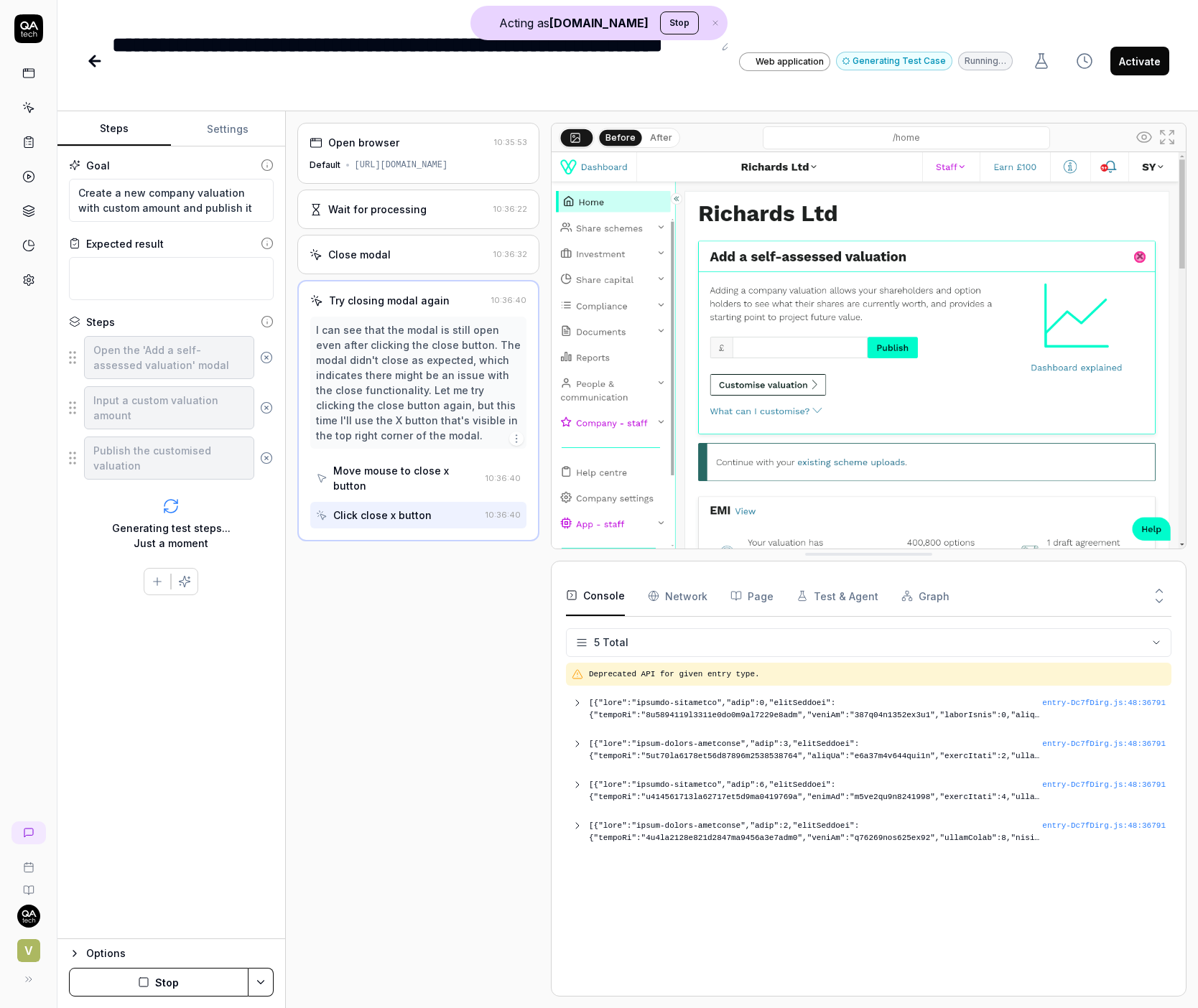
click at [403, 204] on div "Wait for processing" at bounding box center [377, 210] width 98 height 15
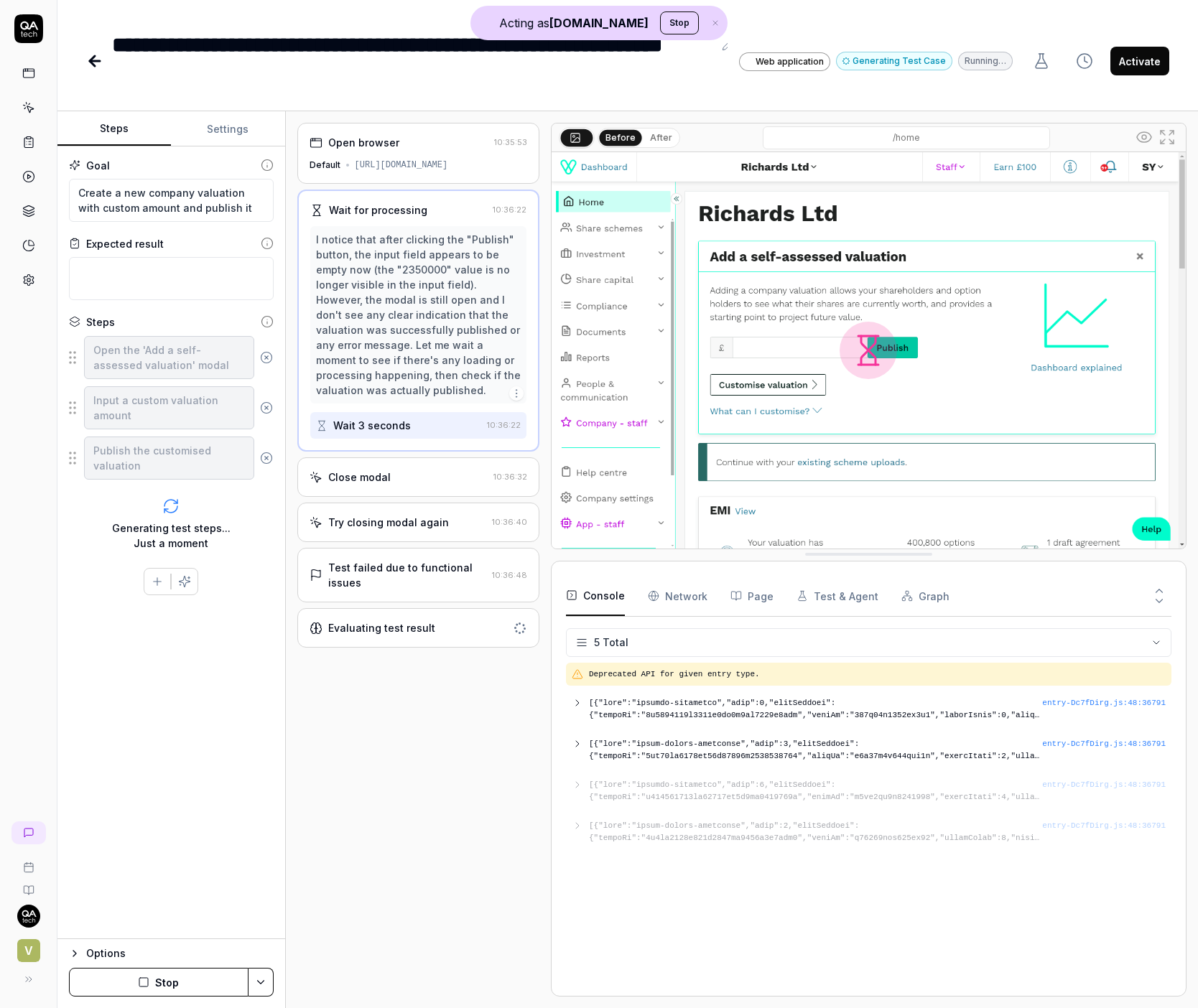
click at [391, 143] on div "Open browser" at bounding box center [363, 143] width 71 height 15
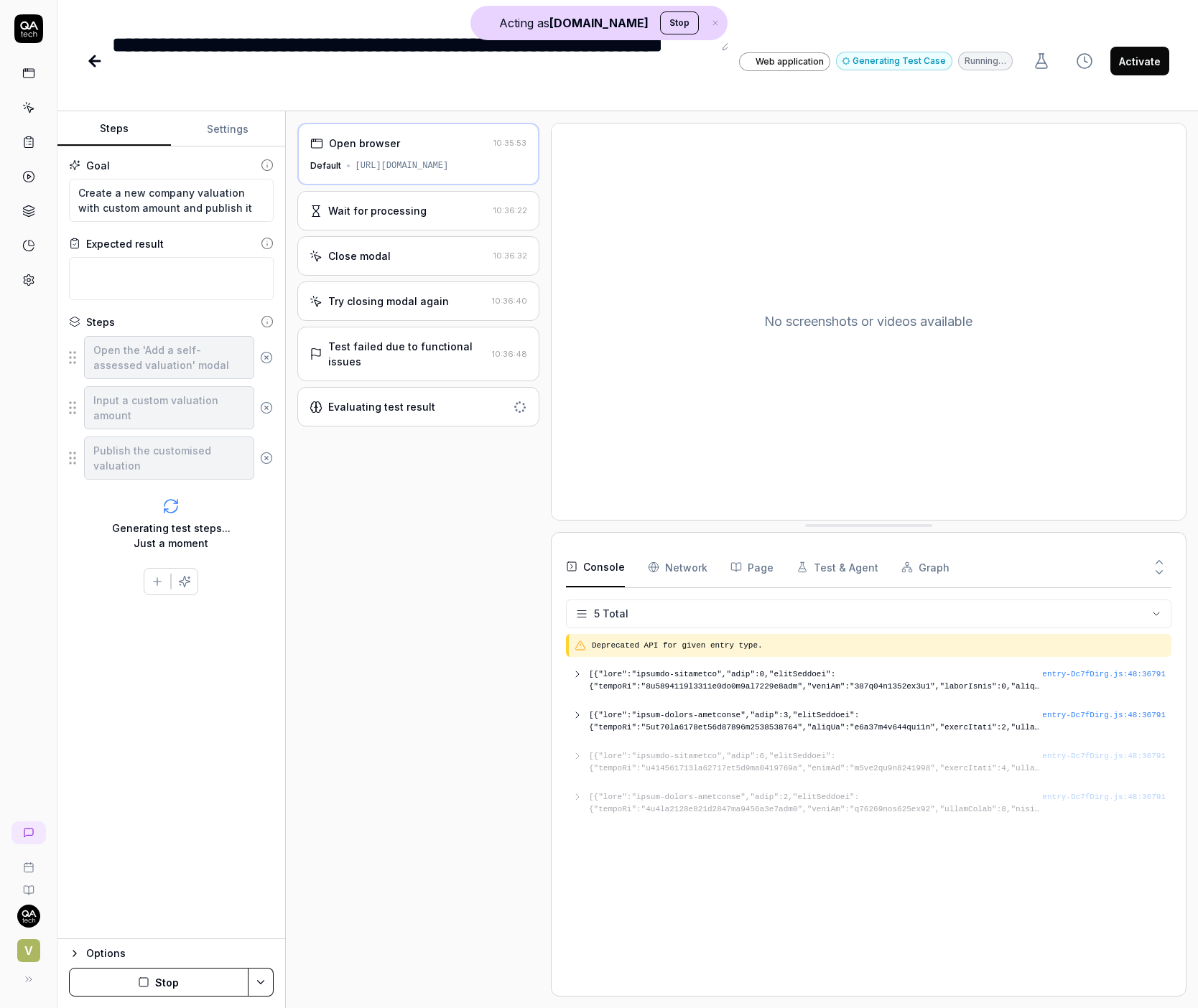
click at [473, 216] on div "Wait for processing" at bounding box center [399, 210] width 178 height 15
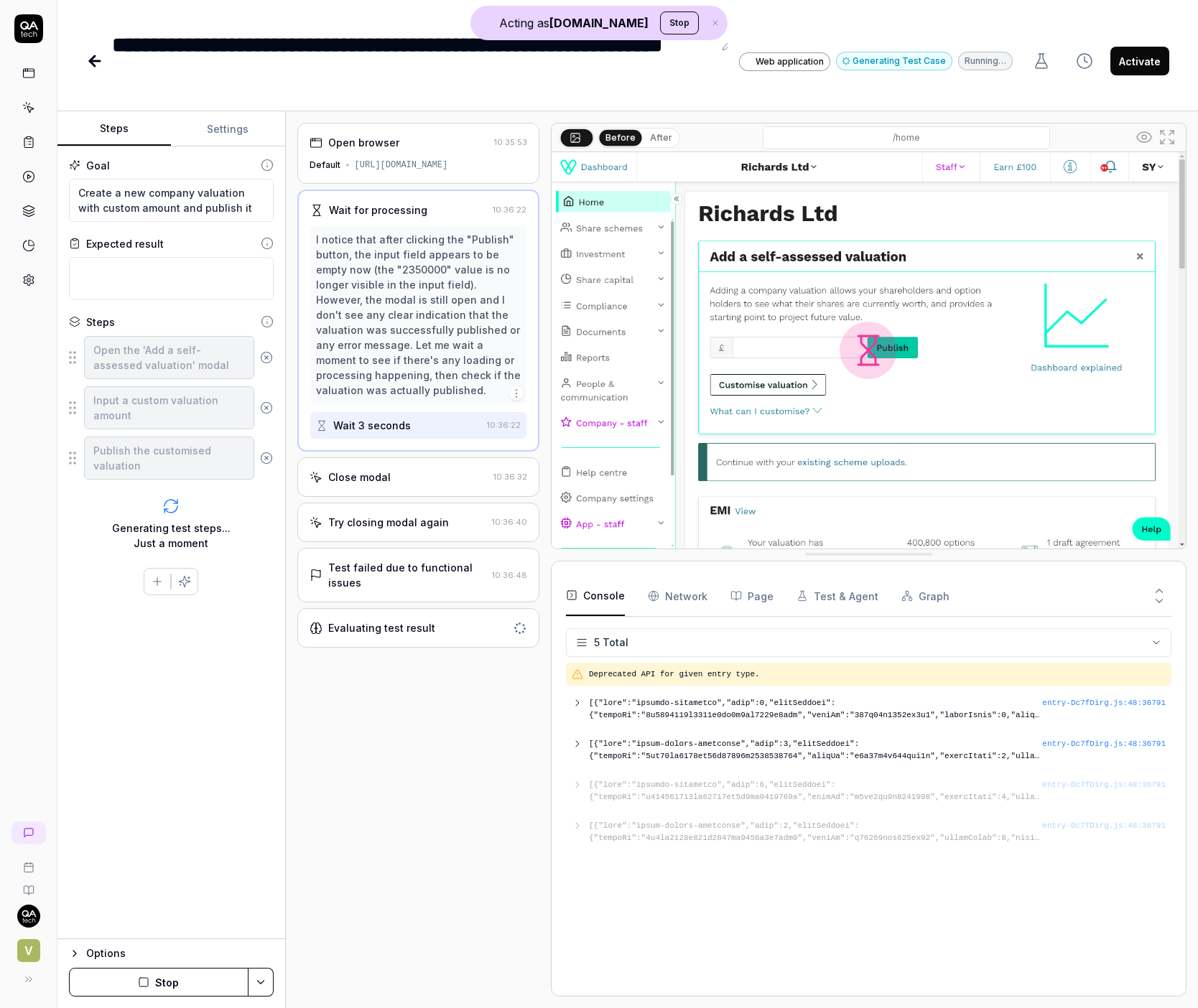
click at [657, 138] on button "After" at bounding box center [661, 137] width 34 height 16
click at [423, 474] on div "Close modal" at bounding box center [399, 477] width 178 height 15
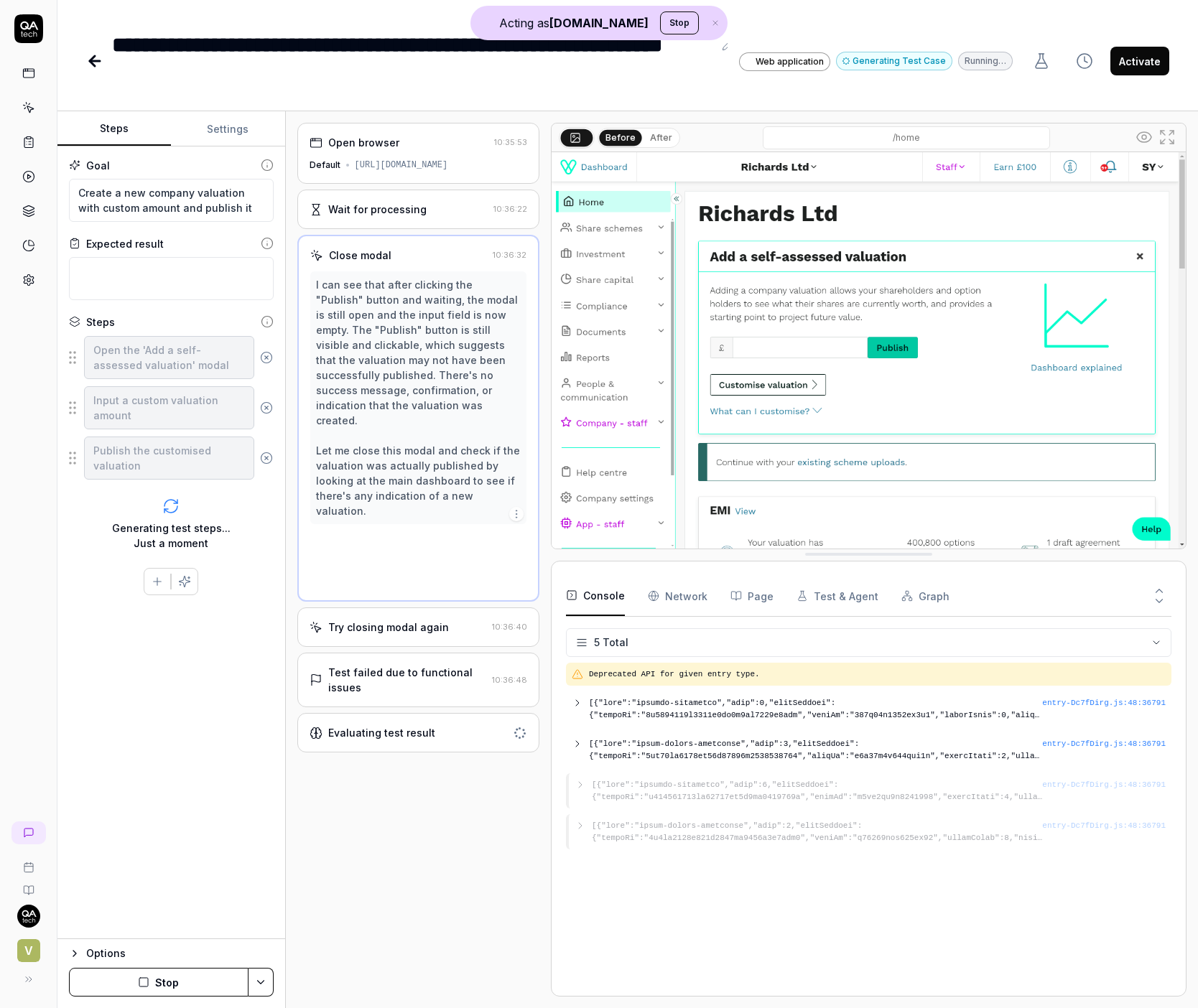
click at [665, 145] on button "After" at bounding box center [661, 137] width 34 height 16
click at [381, 608] on div "Try closing modal again 10:36:40" at bounding box center [418, 628] width 242 height 40
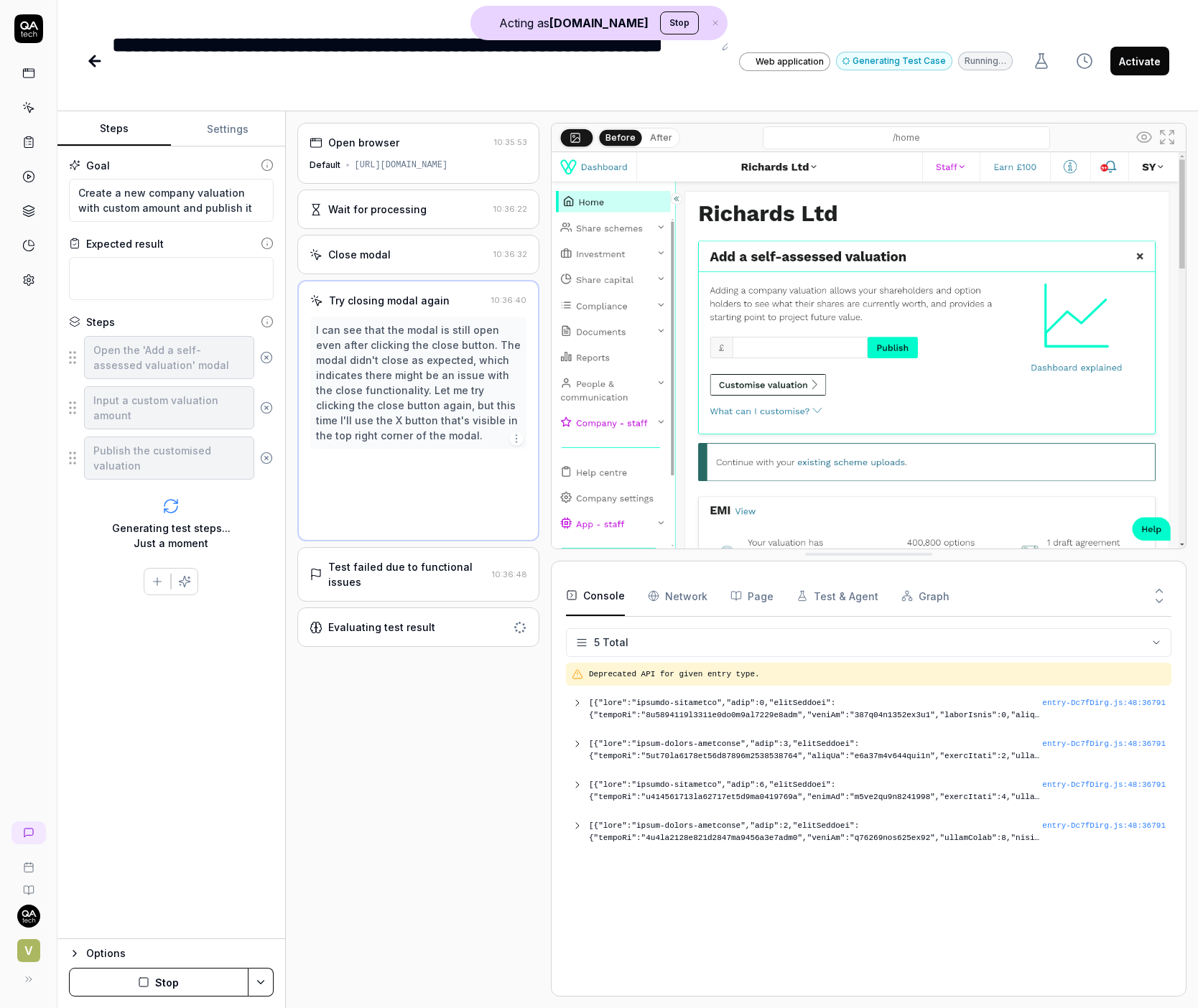
click at [387, 620] on div "Evaluating test result" at bounding box center [381, 628] width 107 height 15
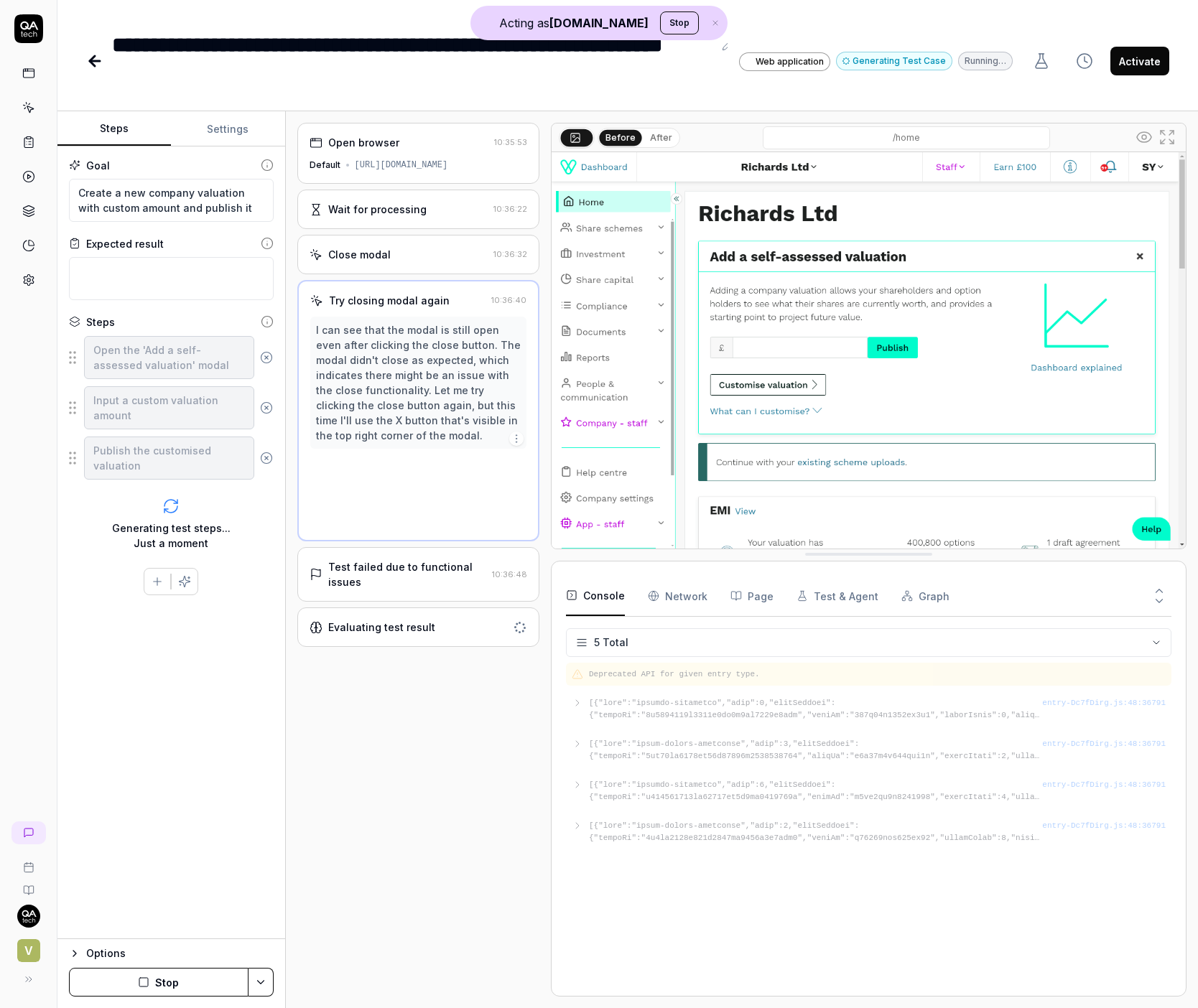
click at [412, 546] on div "Open browser 10:35:53 Default [URL][DOMAIN_NAME] Wait for processing 10:36:22 C…" at bounding box center [418, 560] width 242 height 874
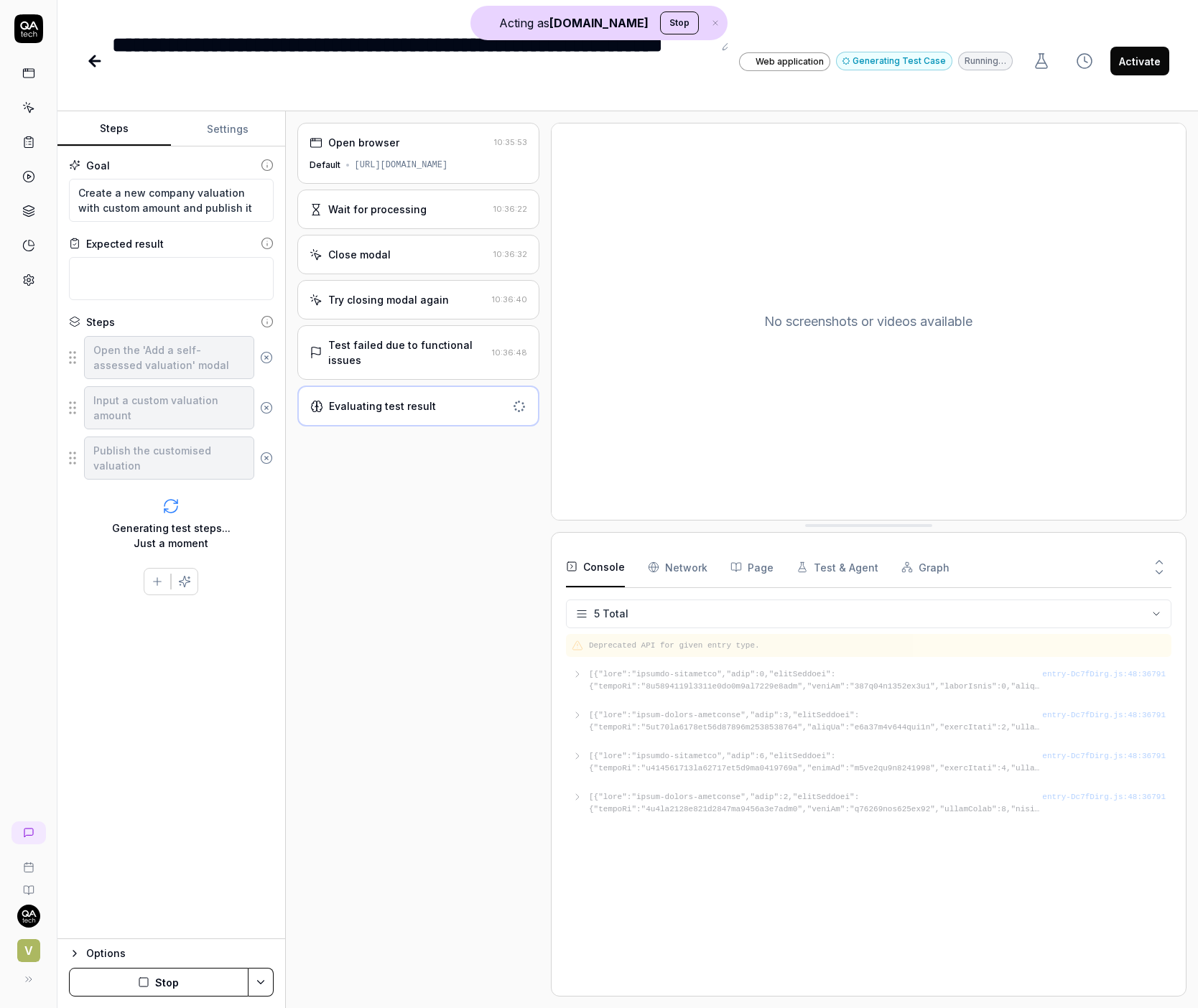
click at [433, 355] on div "Test failed due to functional issues" at bounding box center [406, 353] width 158 height 30
click at [419, 302] on div "Try closing modal again" at bounding box center [388, 300] width 120 height 15
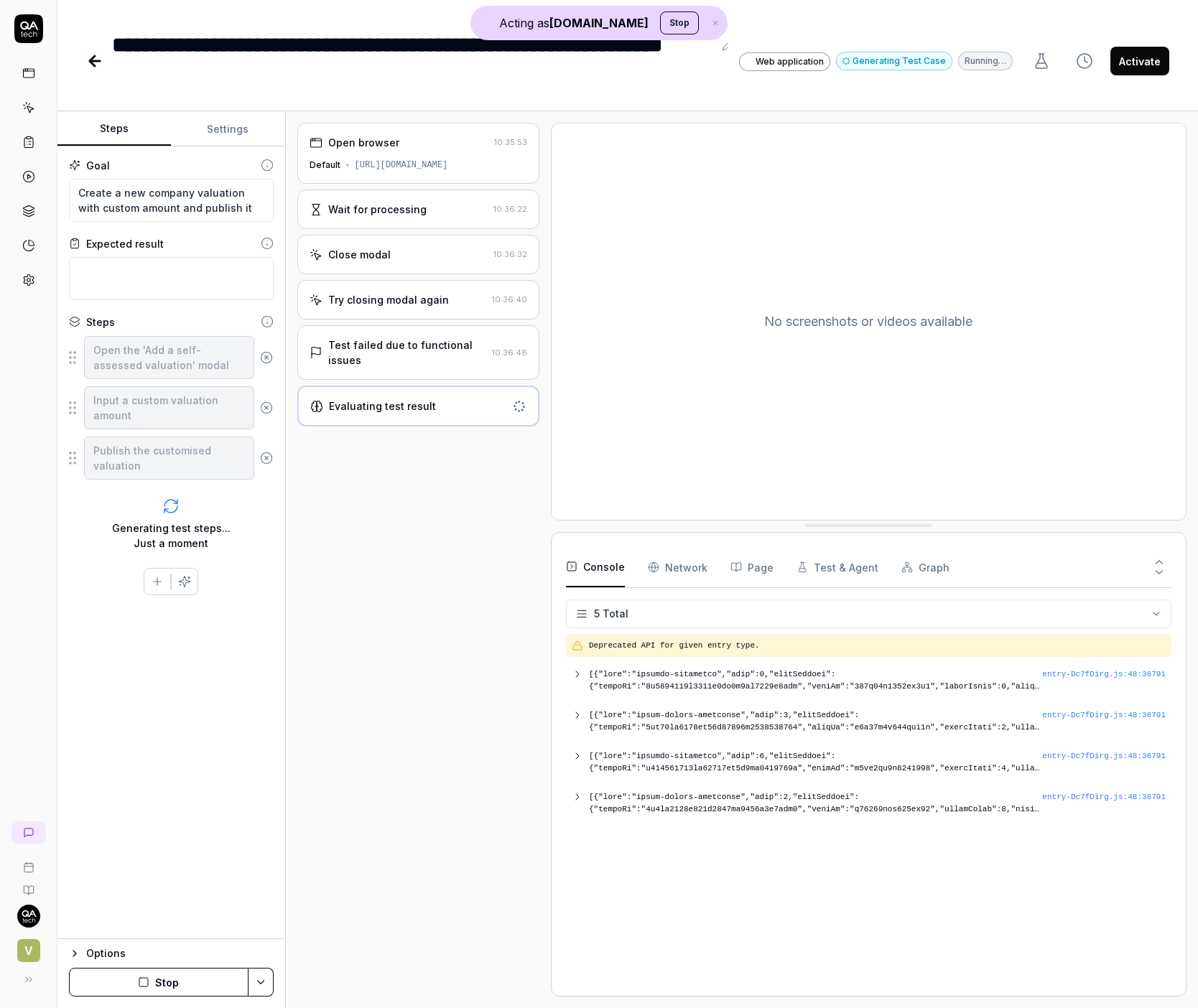
click at [451, 288] on div "Try closing modal again 10:36:40" at bounding box center [418, 300] width 242 height 40
click at [451, 274] on div "Open browser 10:35:53 Default [URL][DOMAIN_NAME] Wait for processing 10:36:22 C…" at bounding box center [418, 560] width 242 height 874
click at [444, 235] on div "Close modal 10:36:32" at bounding box center [418, 255] width 242 height 40
click at [442, 230] on div "Open browser 10:35:53 Default [URL][DOMAIN_NAME] Wait for processing 10:36:22 C…" at bounding box center [418, 560] width 242 height 874
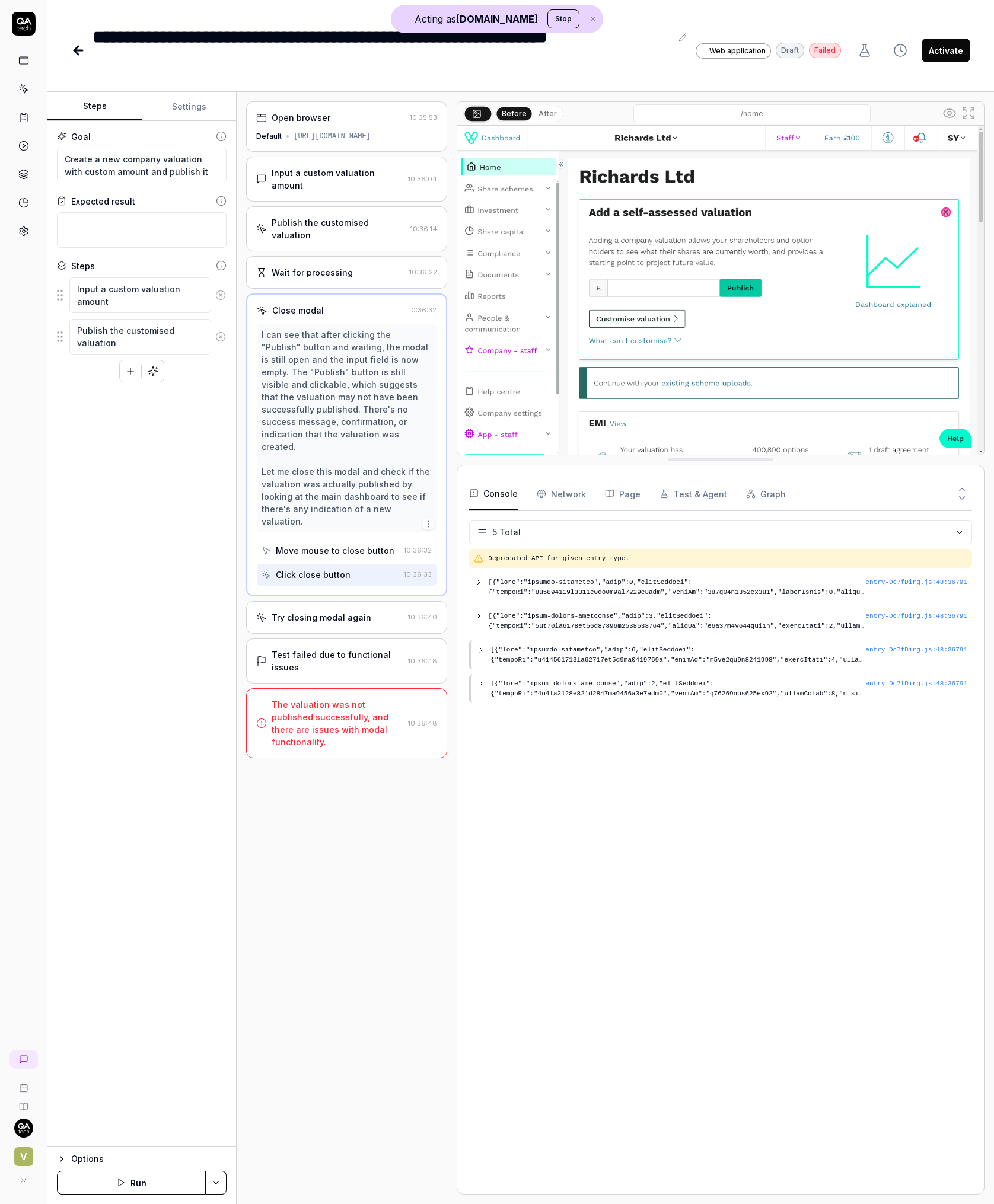
type textarea "*"
